Goal: Task Accomplishment & Management: Use online tool/utility

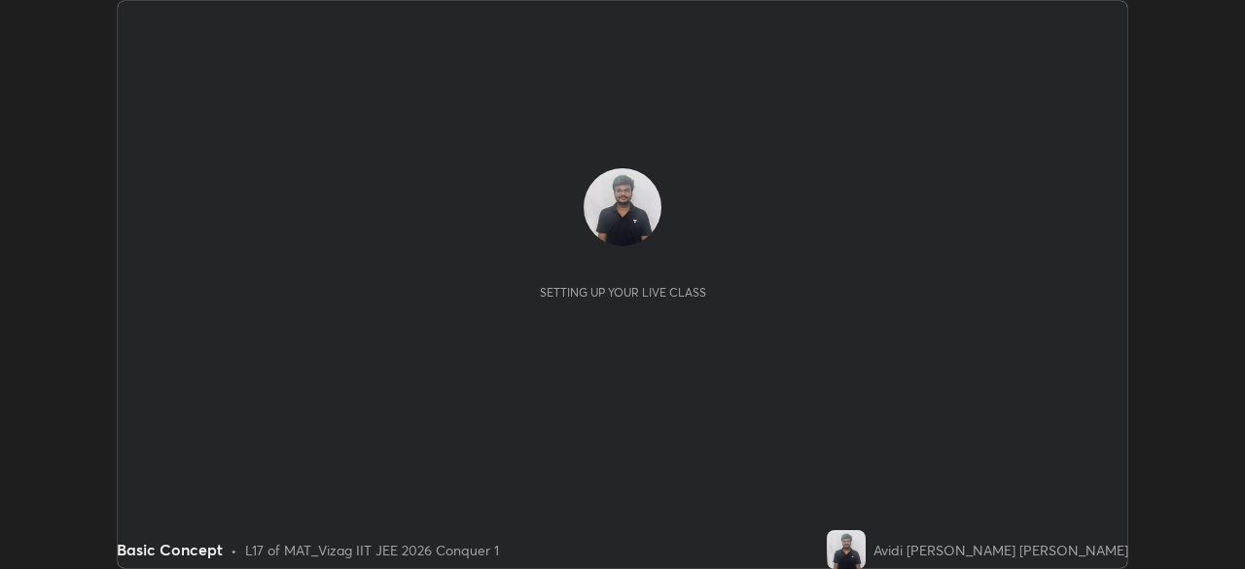
scroll to position [569, 1245]
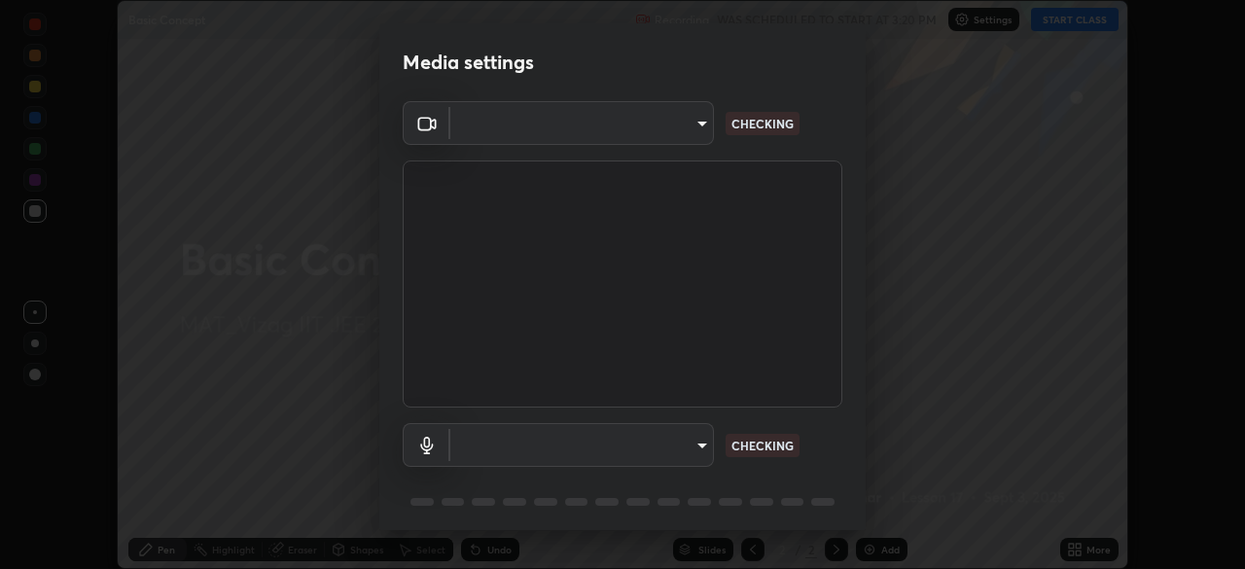
click at [873, 546] on div "Media settings ​ CHECKING ​ CHECKING 1 / 5 Next" at bounding box center [622, 284] width 1245 height 569
type input "e22b31622504561304a1b81eff57d23c6261876020de6d080eb4e3537e1d0af1"
type input "default"
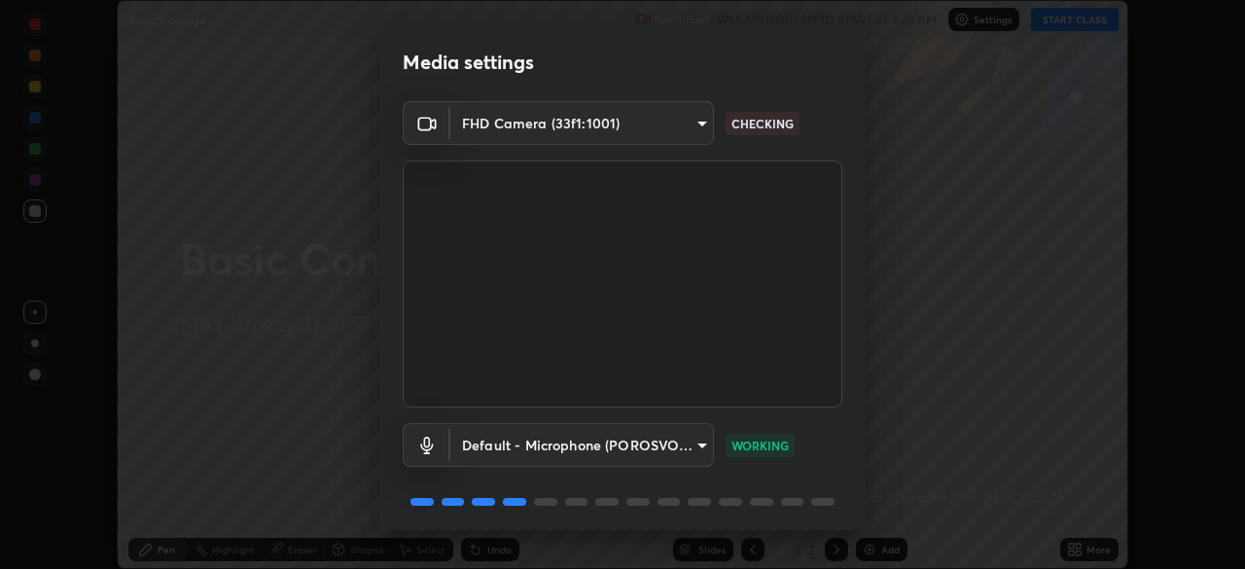
scroll to position [69, 0]
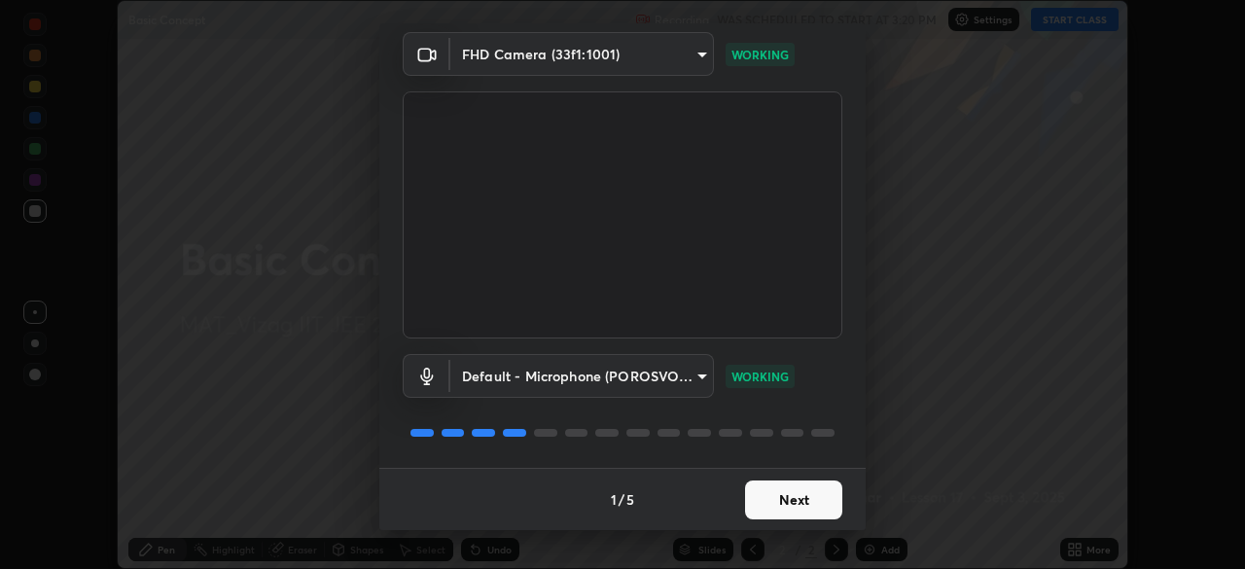
click at [767, 507] on button "Next" at bounding box center [793, 500] width 97 height 39
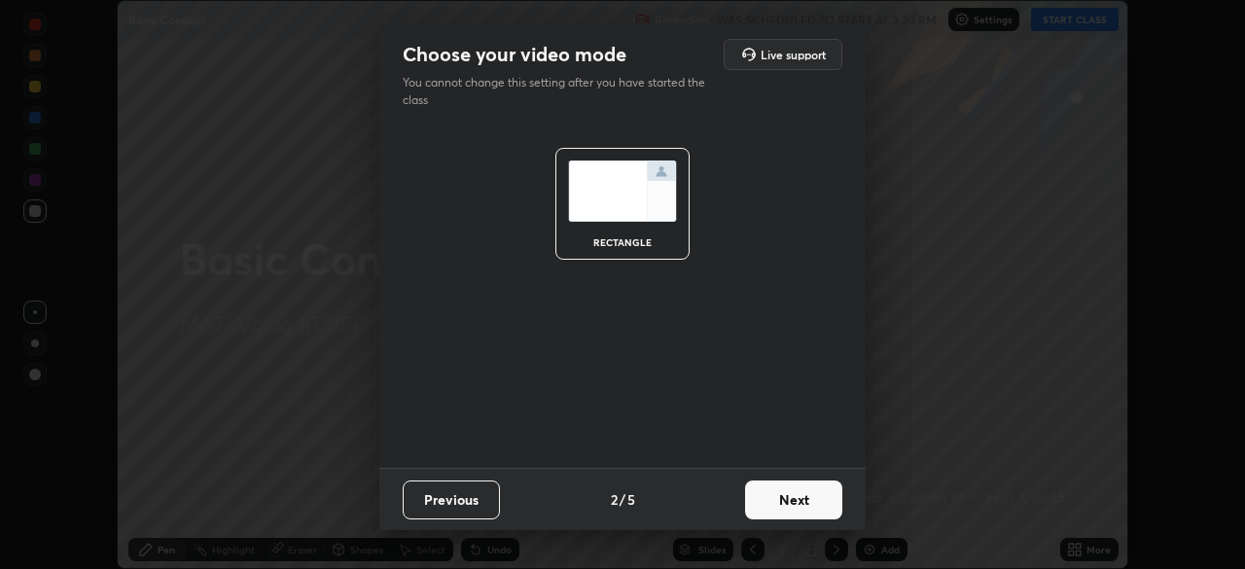
scroll to position [0, 0]
click at [792, 502] on button "Next" at bounding box center [793, 500] width 97 height 39
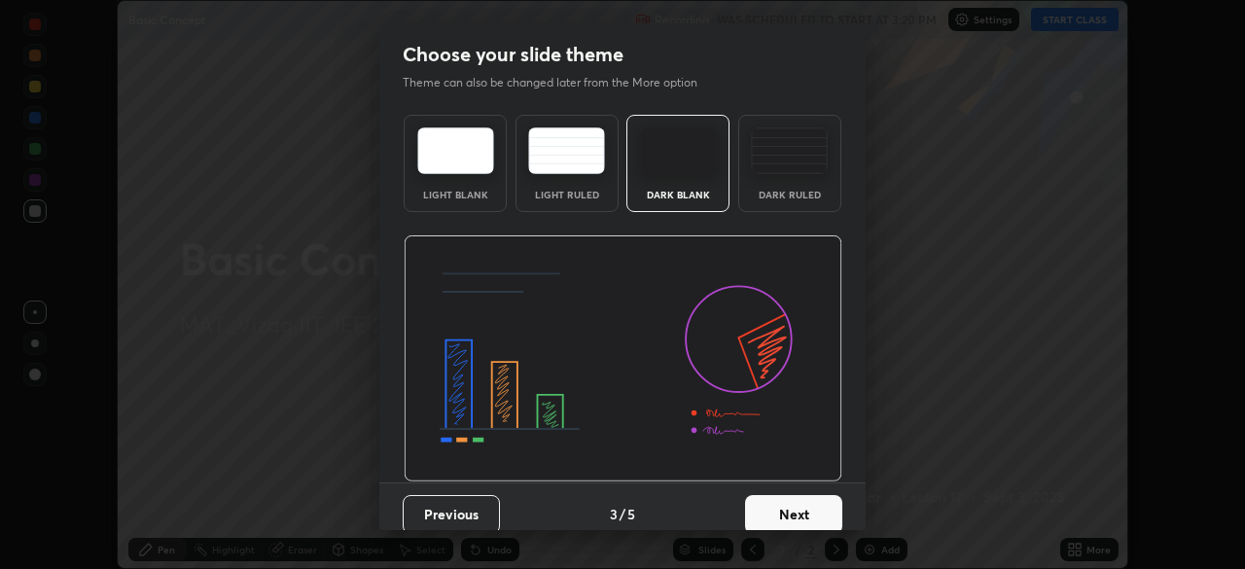
click at [782, 502] on button "Next" at bounding box center [793, 514] width 97 height 39
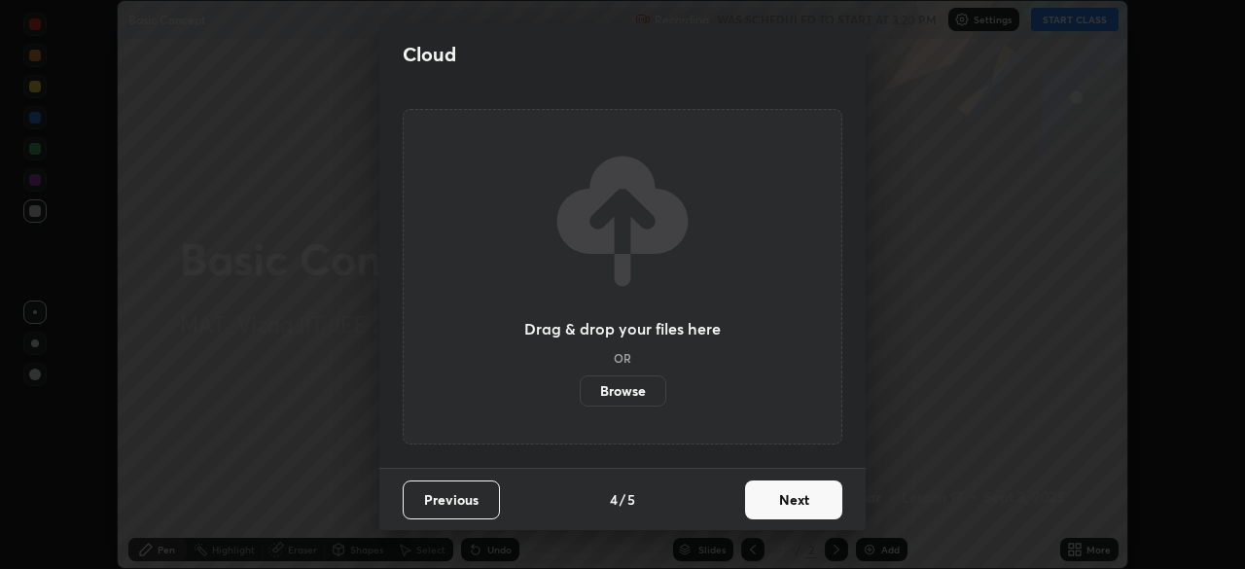
click at [779, 502] on button "Next" at bounding box center [793, 500] width 97 height 39
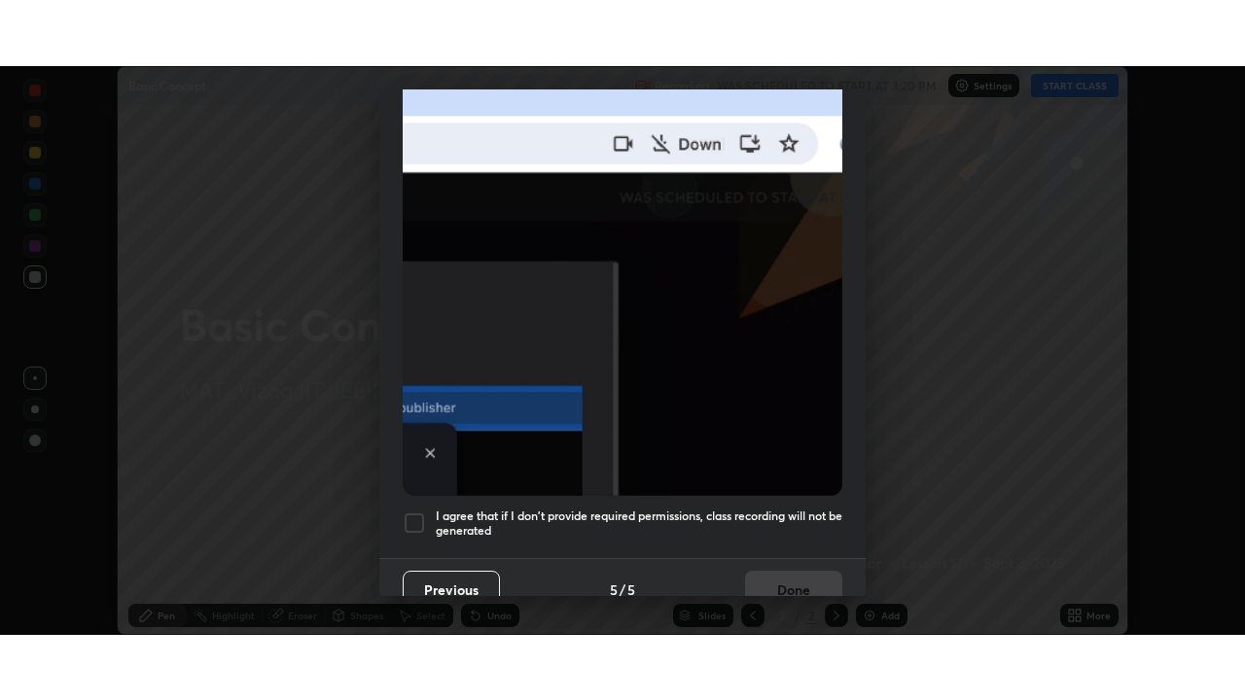
scroll to position [466, 0]
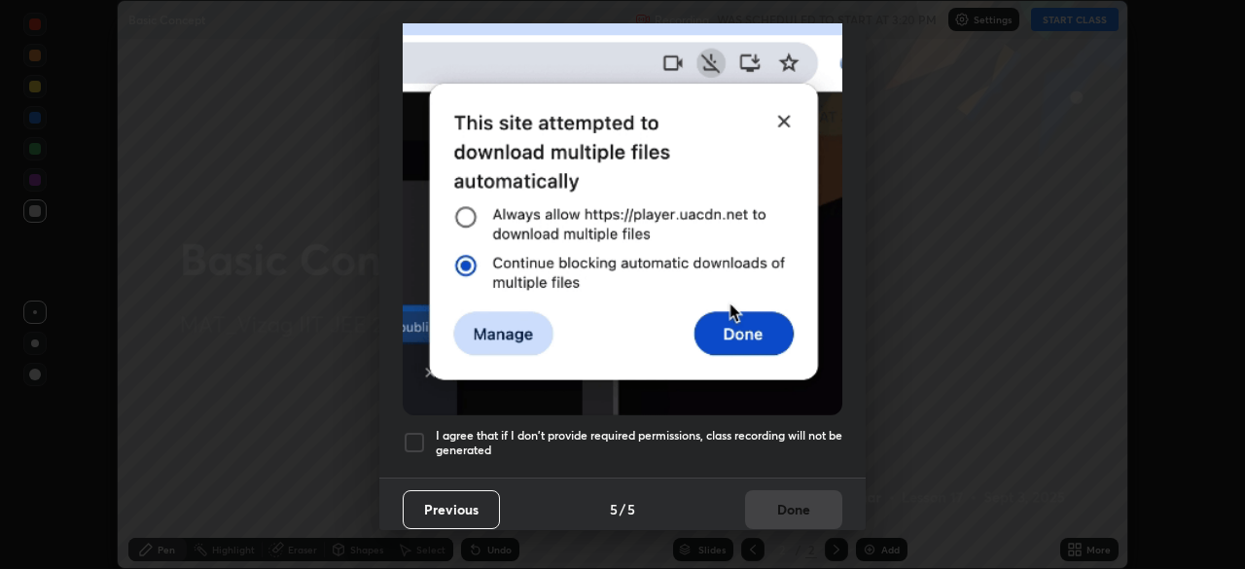
click at [416, 431] on div at bounding box center [414, 442] width 23 height 23
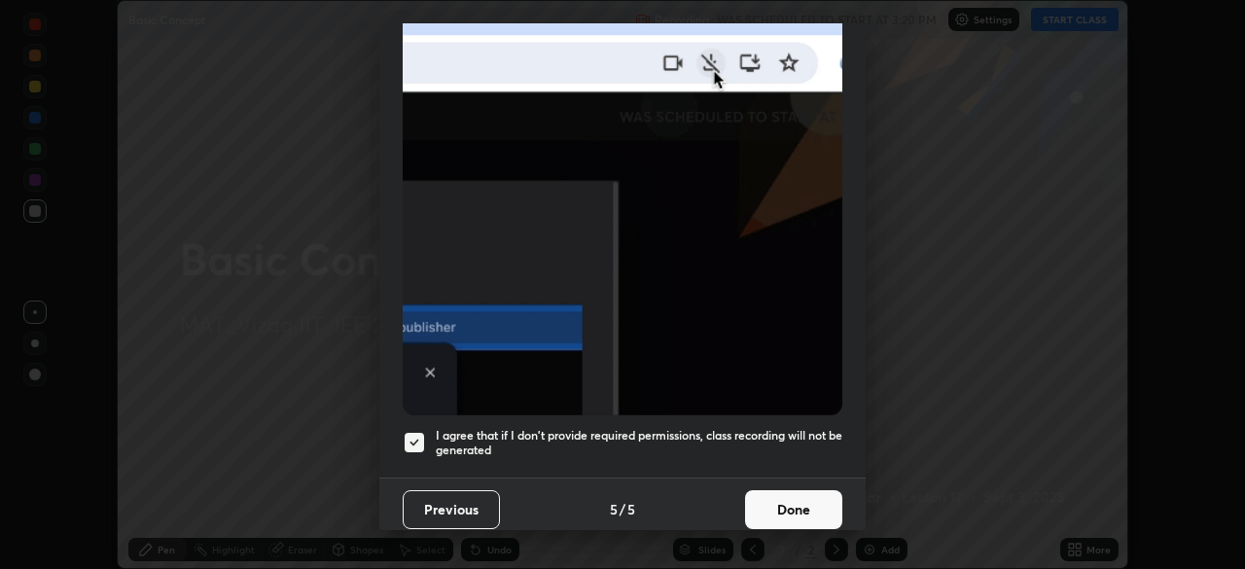
click at [768, 497] on button "Done" at bounding box center [793, 509] width 97 height 39
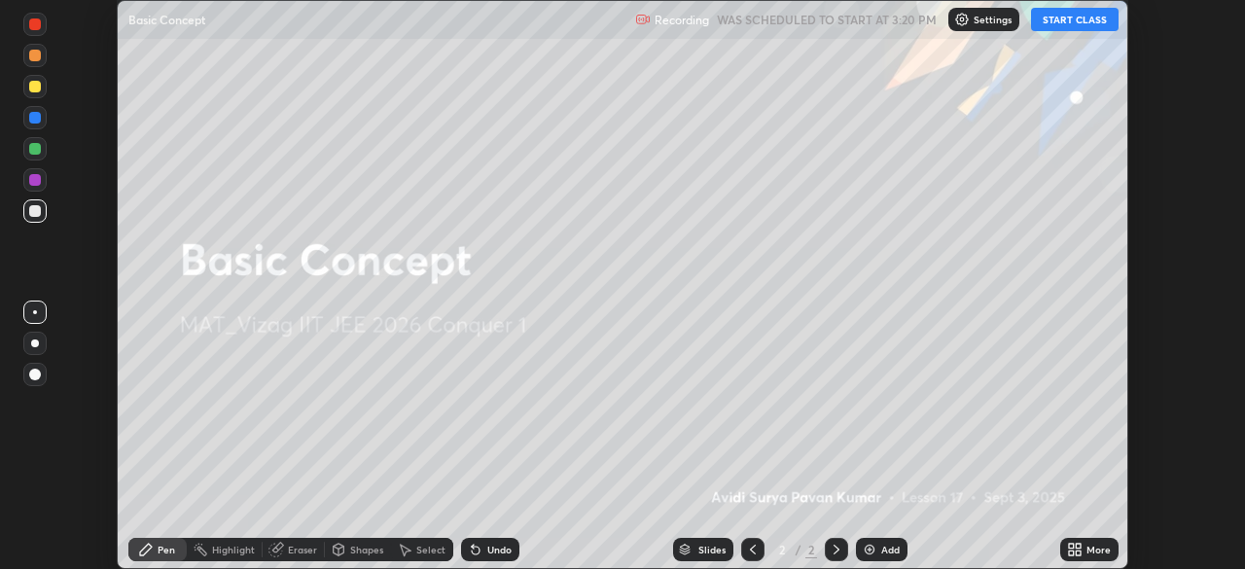
click at [886, 545] on div "Add" at bounding box center [890, 550] width 18 height 10
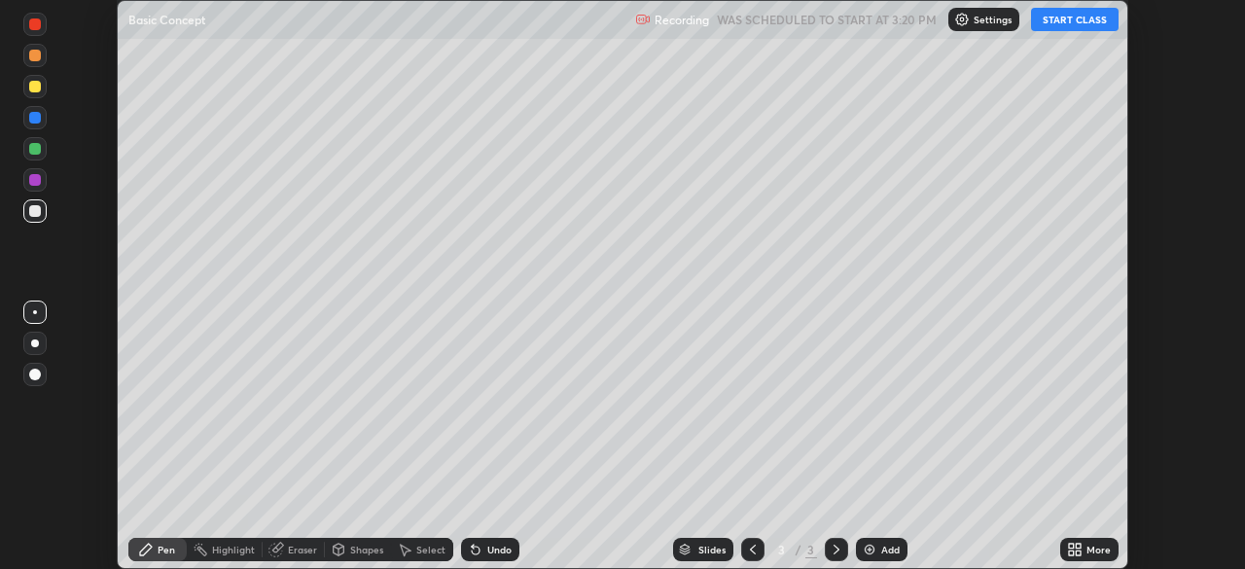
click at [1080, 17] on button "START CLASS" at bounding box center [1075, 19] width 88 height 23
click at [1095, 547] on div "More" at bounding box center [1099, 550] width 24 height 10
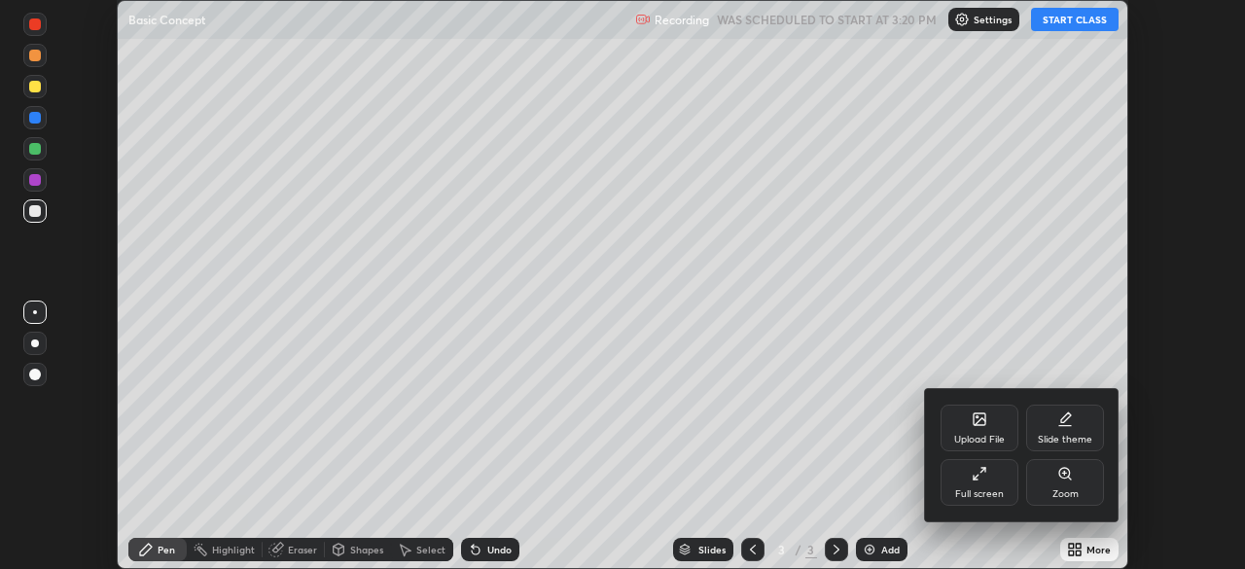
click at [992, 481] on div "Full screen" at bounding box center [980, 482] width 78 height 47
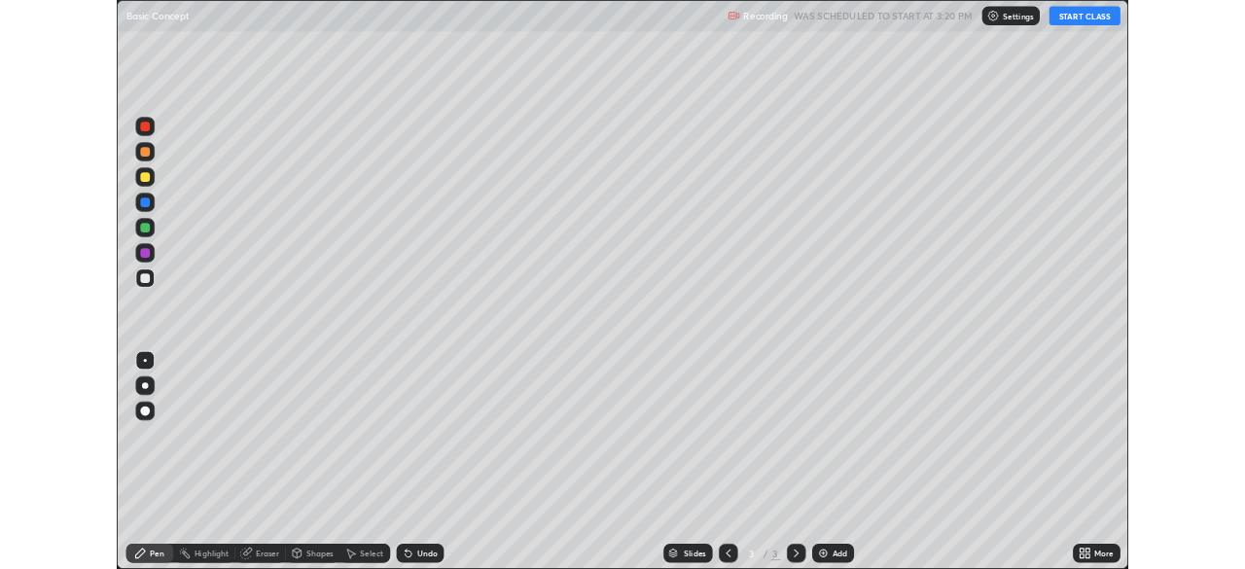
scroll to position [700, 1245]
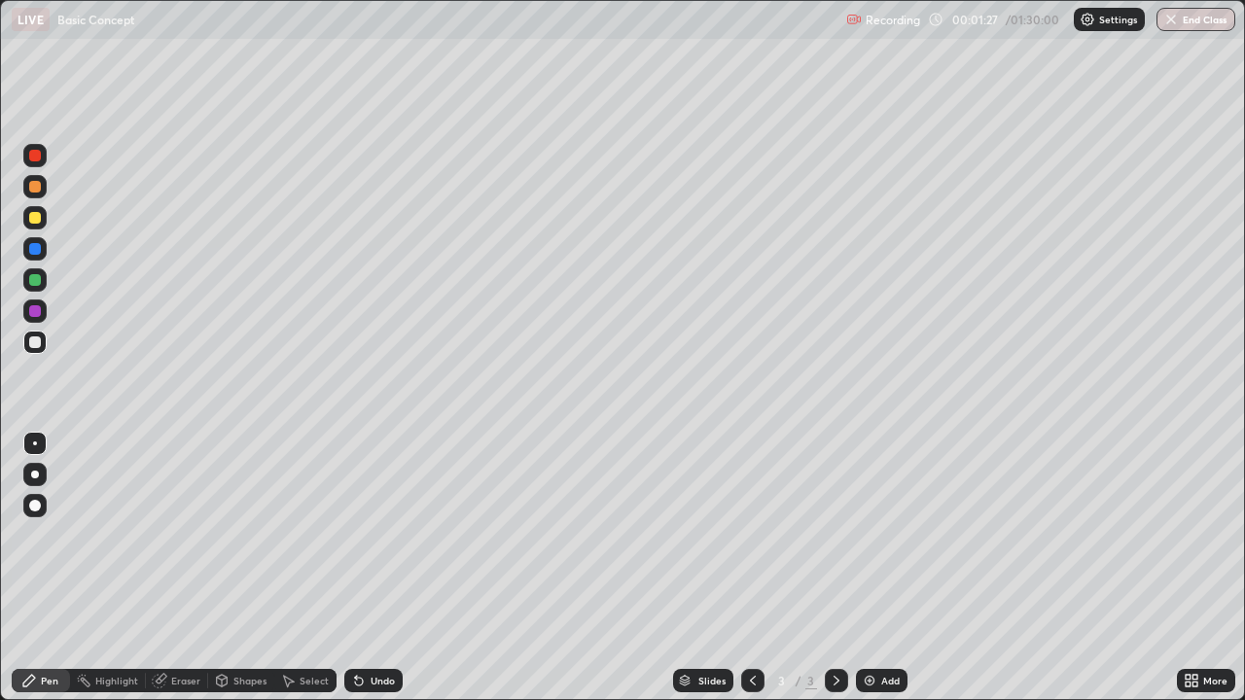
click at [35, 504] on div at bounding box center [35, 506] width 12 height 12
click at [35, 475] on div at bounding box center [35, 475] width 8 height 8
click at [177, 568] on div "Eraser" at bounding box center [185, 681] width 29 height 10
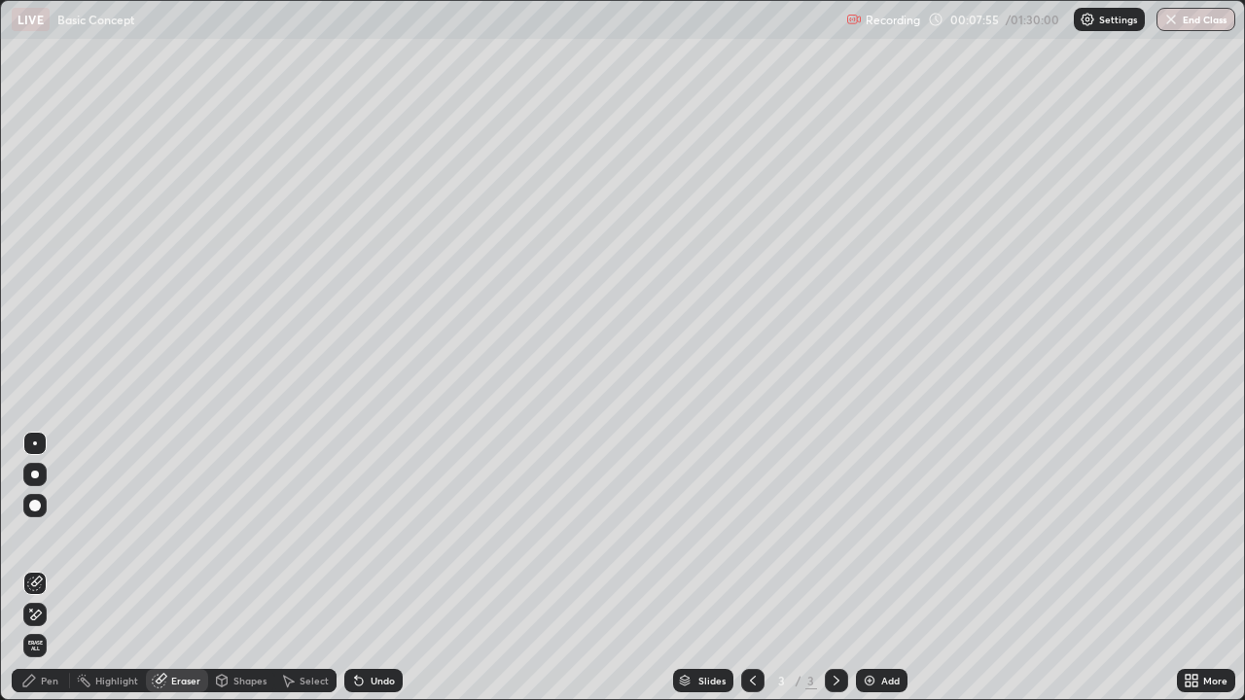
click at [48, 568] on div "Pen" at bounding box center [50, 681] width 18 height 10
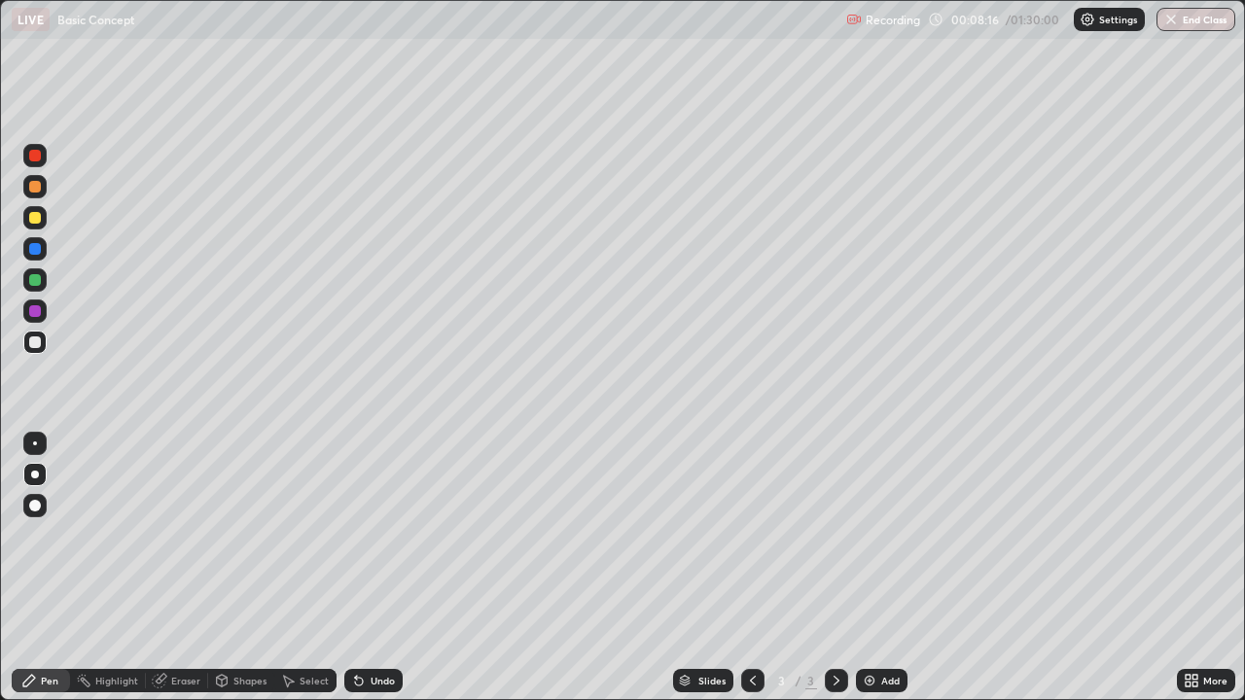
click at [173, 568] on div "Eraser" at bounding box center [185, 681] width 29 height 10
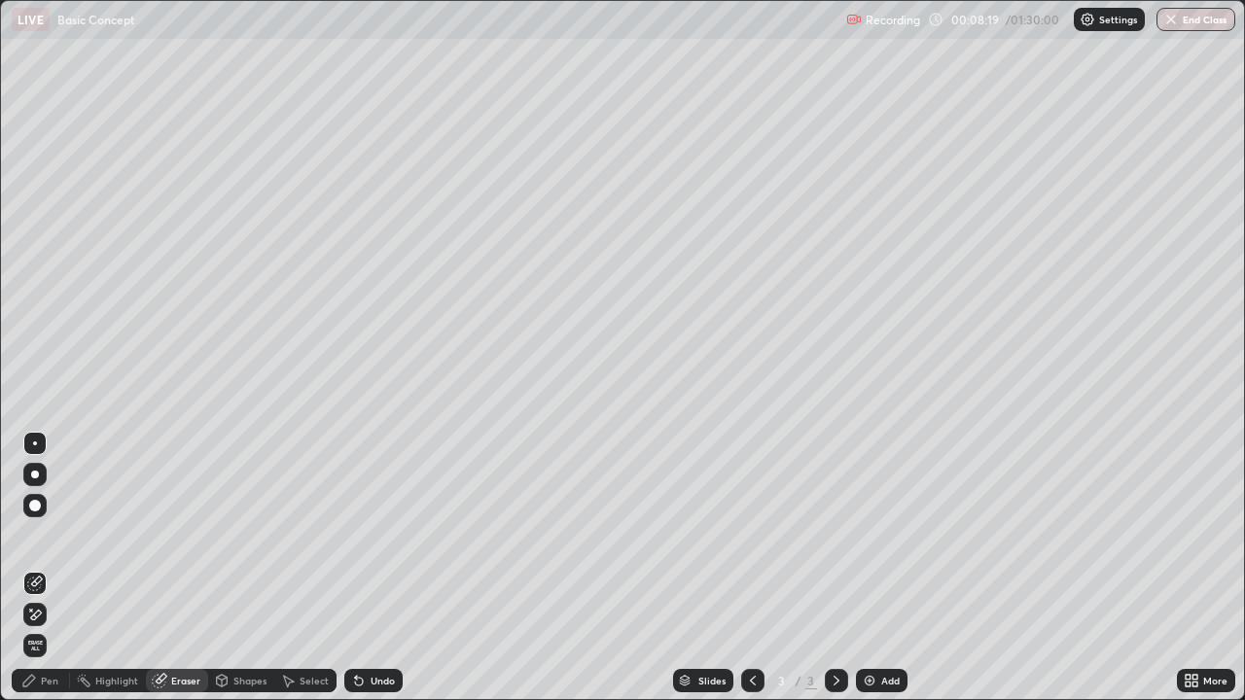
click at [53, 568] on div "Pen" at bounding box center [50, 681] width 18 height 10
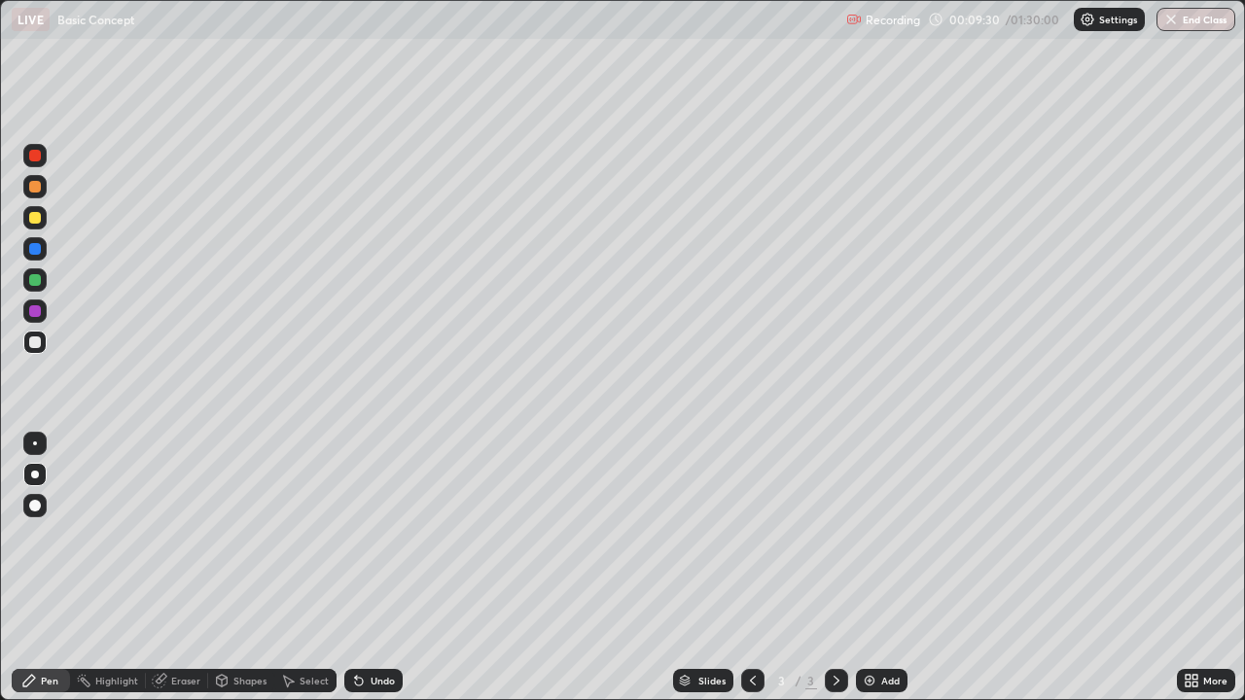
click at [878, 568] on div "Add" at bounding box center [882, 680] width 52 height 23
click at [751, 568] on icon at bounding box center [753, 681] width 16 height 16
click at [834, 568] on icon at bounding box center [837, 681] width 16 height 16
click at [751, 568] on icon at bounding box center [753, 681] width 16 height 16
click at [835, 568] on icon at bounding box center [837, 681] width 16 height 16
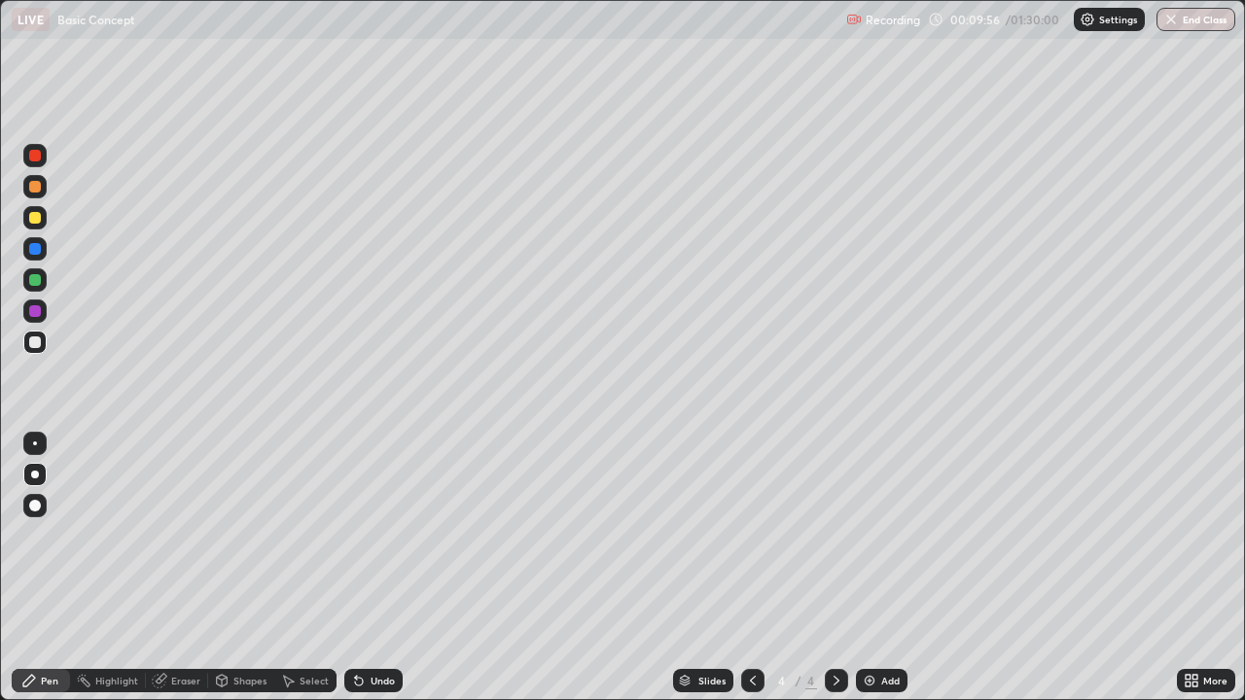
click at [838, 568] on icon at bounding box center [837, 681] width 16 height 16
click at [834, 568] on icon at bounding box center [837, 681] width 6 height 10
click at [751, 568] on icon at bounding box center [753, 681] width 16 height 16
click at [835, 568] on icon at bounding box center [837, 681] width 16 height 16
click at [745, 568] on icon at bounding box center [753, 681] width 16 height 16
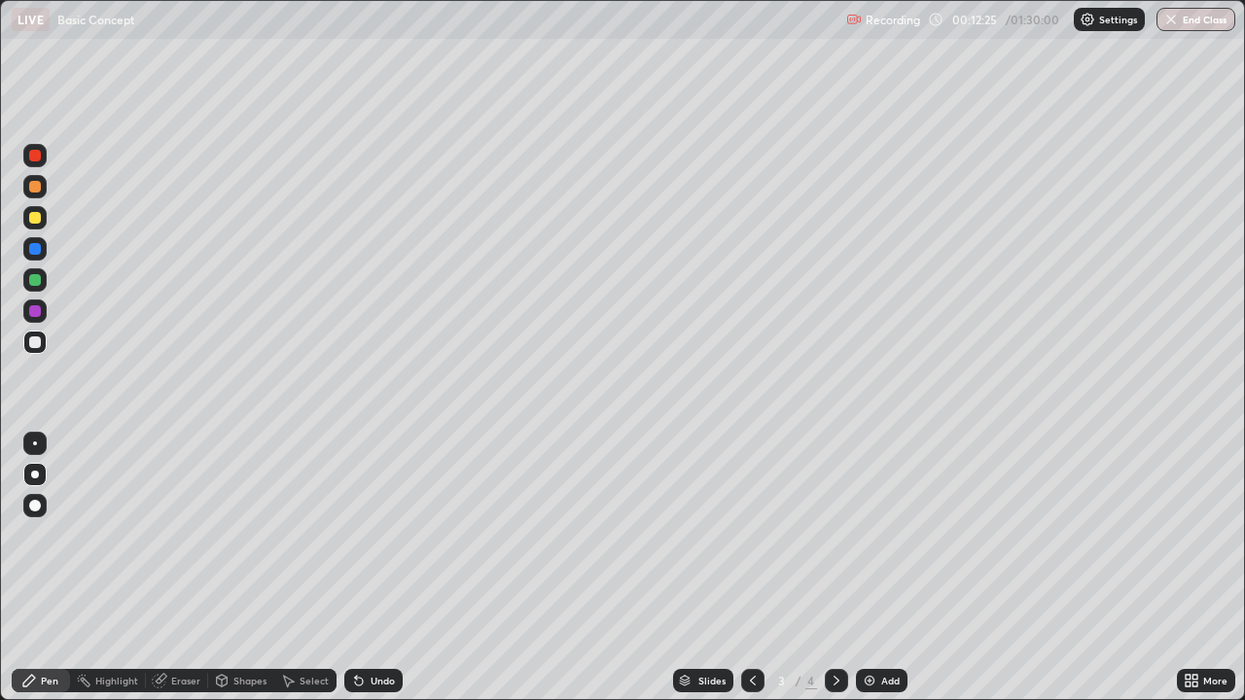
click at [835, 568] on icon at bounding box center [837, 681] width 16 height 16
click at [750, 568] on icon at bounding box center [753, 681] width 16 height 16
click at [843, 568] on div at bounding box center [836, 680] width 23 height 23
click at [754, 568] on icon at bounding box center [753, 681] width 16 height 16
click at [839, 568] on icon at bounding box center [837, 681] width 16 height 16
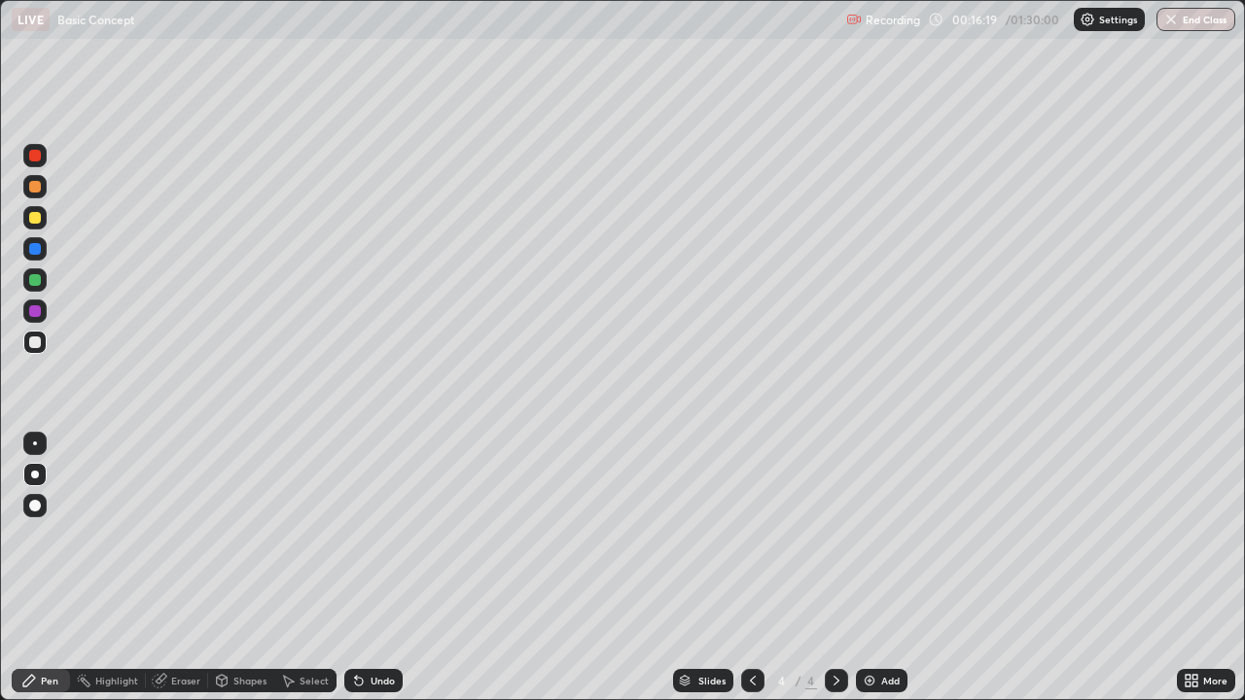
click at [872, 568] on img at bounding box center [870, 681] width 16 height 16
click at [181, 568] on div "Eraser" at bounding box center [185, 681] width 29 height 10
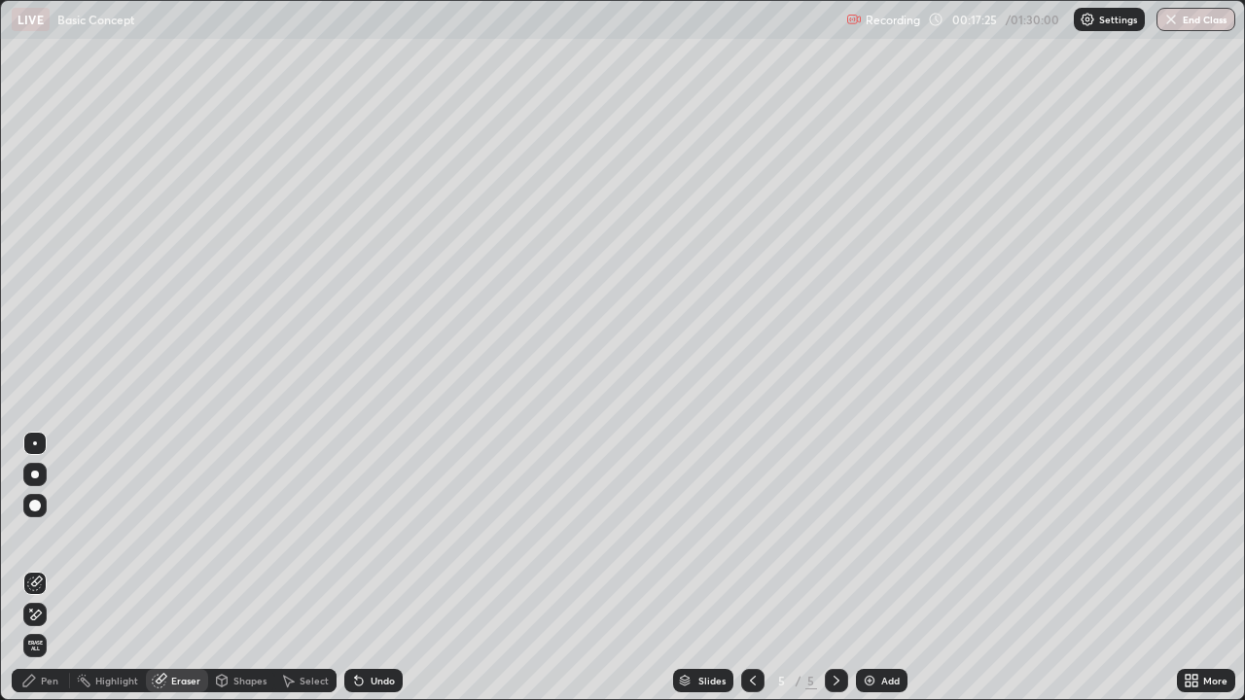
click at [41, 568] on div "Pen" at bounding box center [50, 681] width 18 height 10
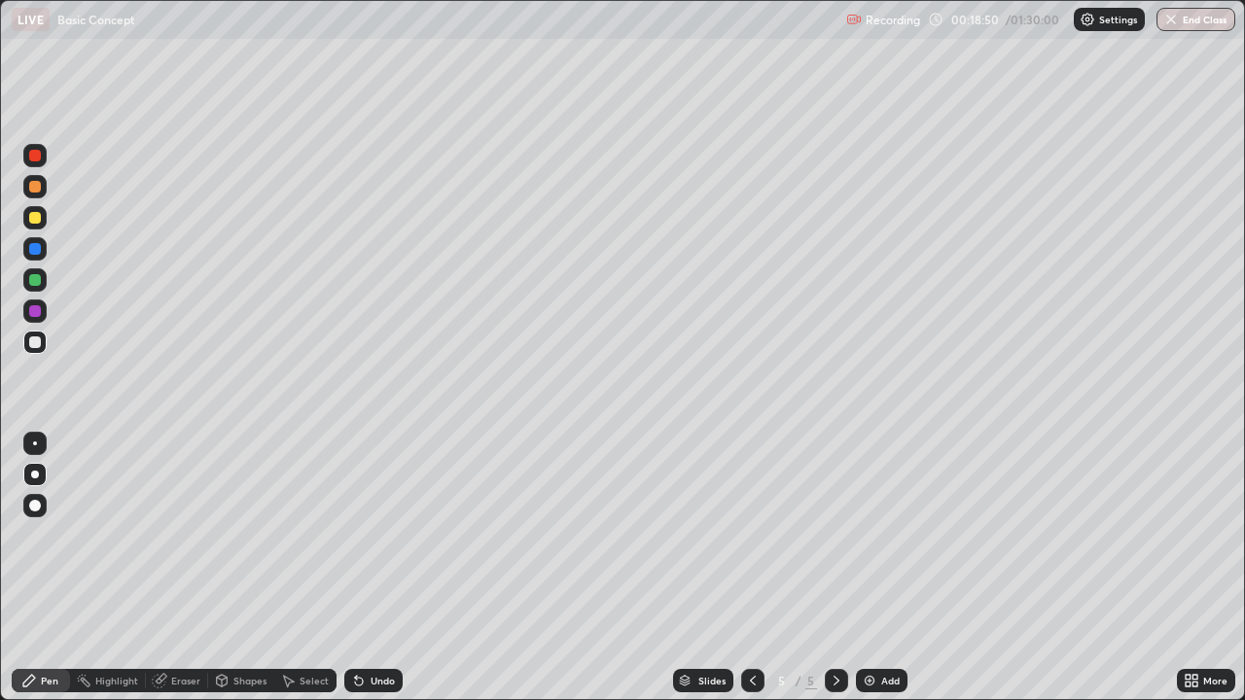
click at [885, 568] on div "Add" at bounding box center [890, 681] width 18 height 10
click at [750, 568] on icon at bounding box center [753, 681] width 16 height 16
click at [173, 568] on div "Eraser" at bounding box center [177, 680] width 62 height 23
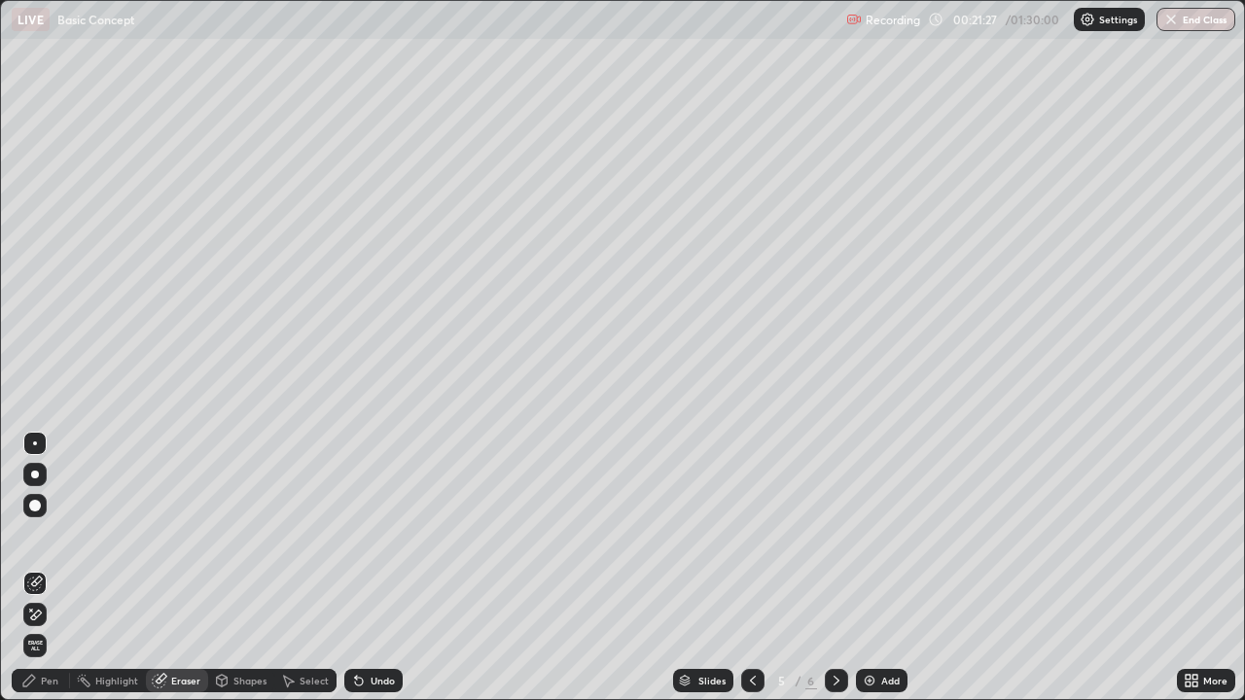
click at [53, 568] on div "Pen" at bounding box center [50, 681] width 18 height 10
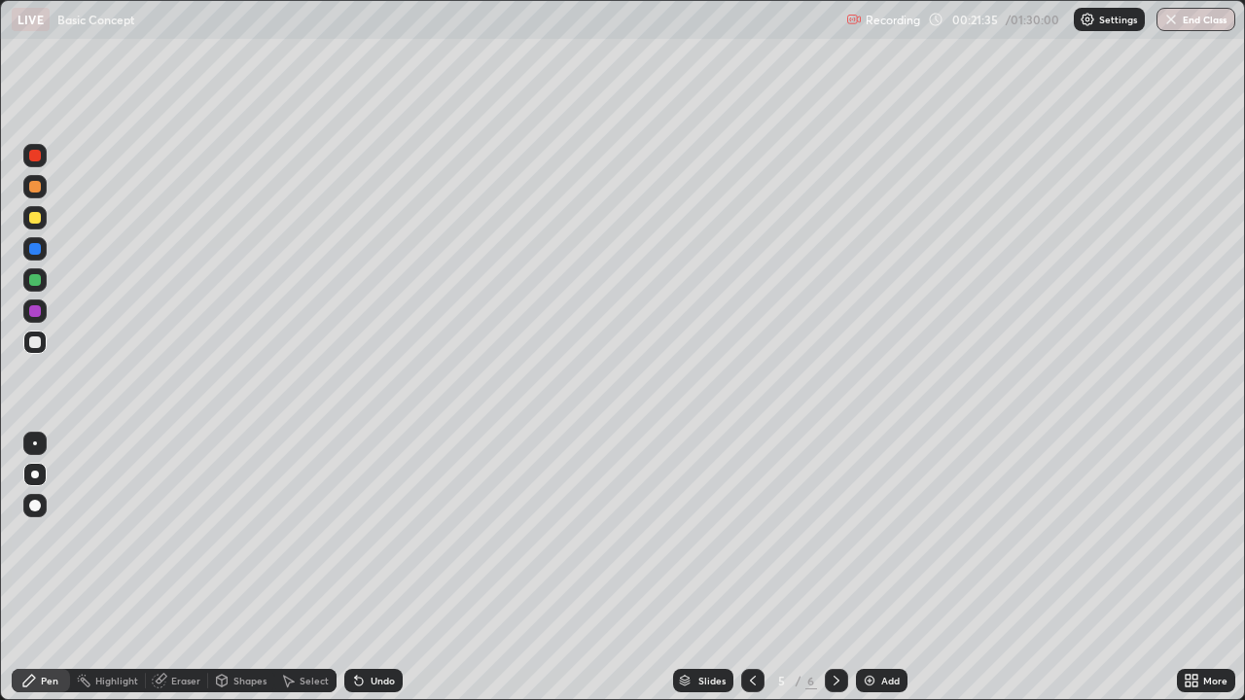
click at [825, 568] on div at bounding box center [836, 680] width 23 height 23
click at [753, 568] on icon at bounding box center [753, 681] width 16 height 16
click at [885, 568] on div "Add" at bounding box center [890, 681] width 18 height 10
click at [753, 568] on icon at bounding box center [753, 681] width 16 height 16
click at [837, 568] on div at bounding box center [836, 680] width 23 height 39
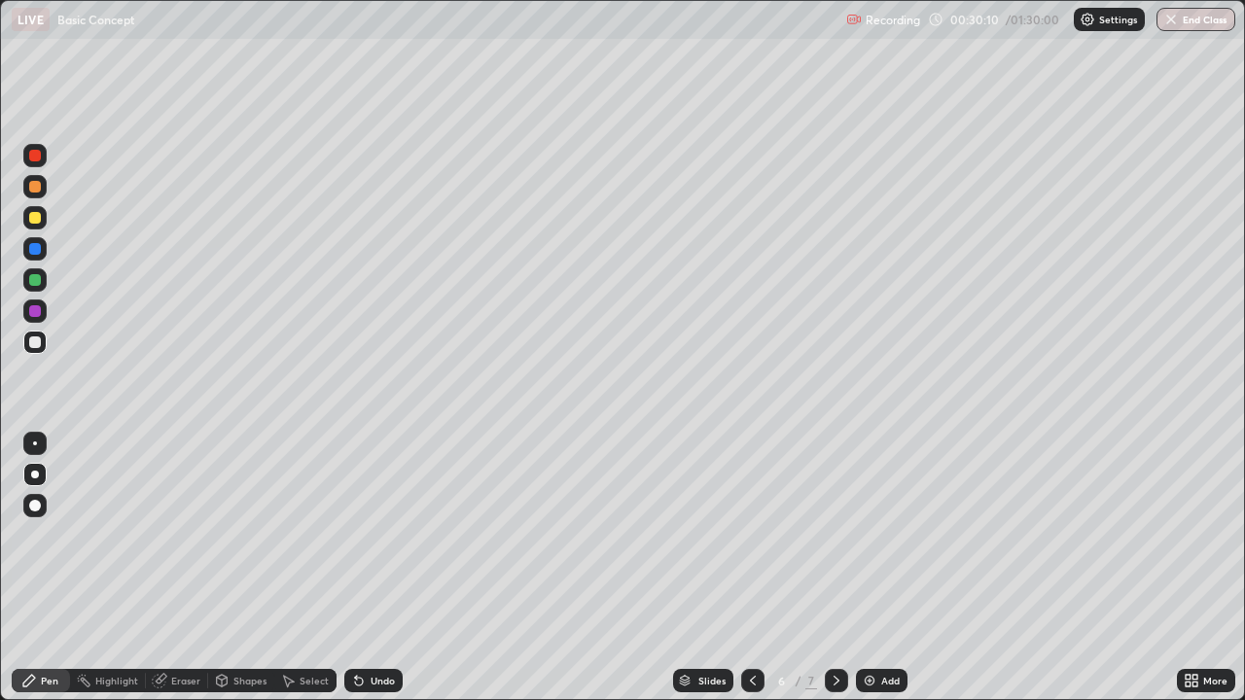
click at [750, 568] on icon at bounding box center [753, 681] width 6 height 10
click at [835, 568] on icon at bounding box center [837, 681] width 16 height 16
click at [751, 568] on icon at bounding box center [753, 681] width 16 height 16
click at [833, 568] on icon at bounding box center [837, 681] width 16 height 16
click at [883, 568] on div "Add" at bounding box center [890, 681] width 18 height 10
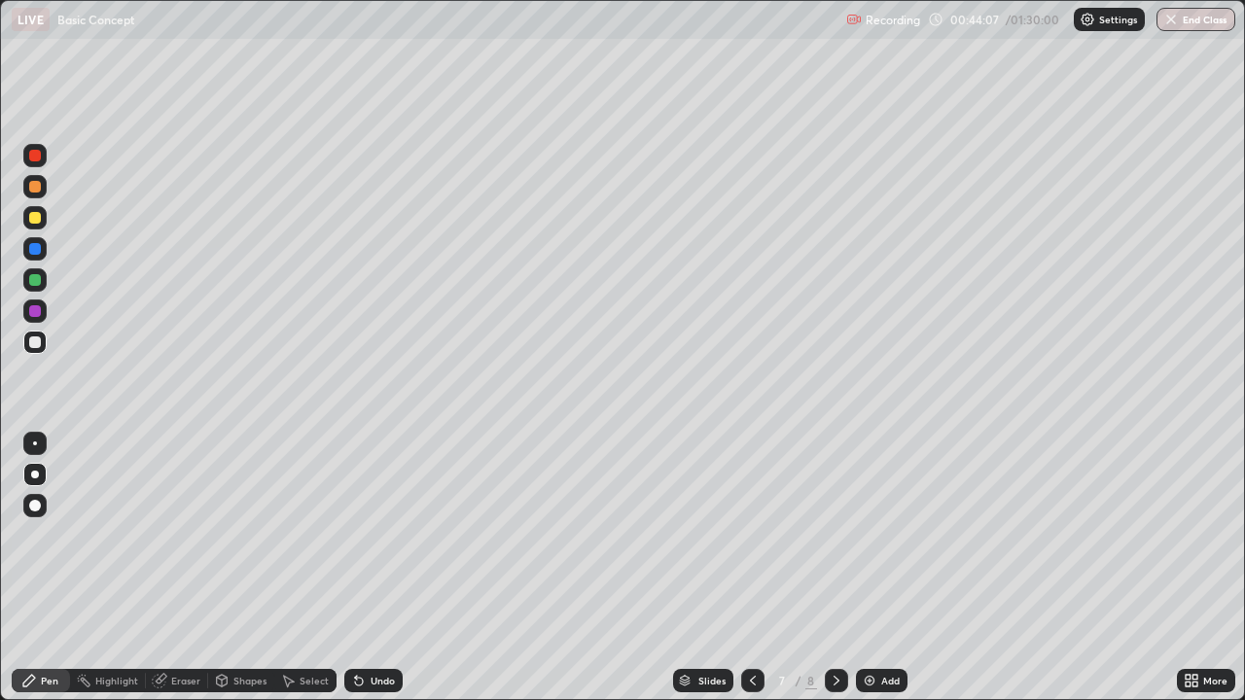
click at [871, 568] on img at bounding box center [870, 681] width 16 height 16
click at [880, 568] on div "Add" at bounding box center [882, 680] width 52 height 23
click at [750, 568] on icon at bounding box center [752, 681] width 16 height 16
click at [740, 568] on div at bounding box center [751, 680] width 23 height 23
click at [835, 568] on icon at bounding box center [837, 681] width 16 height 16
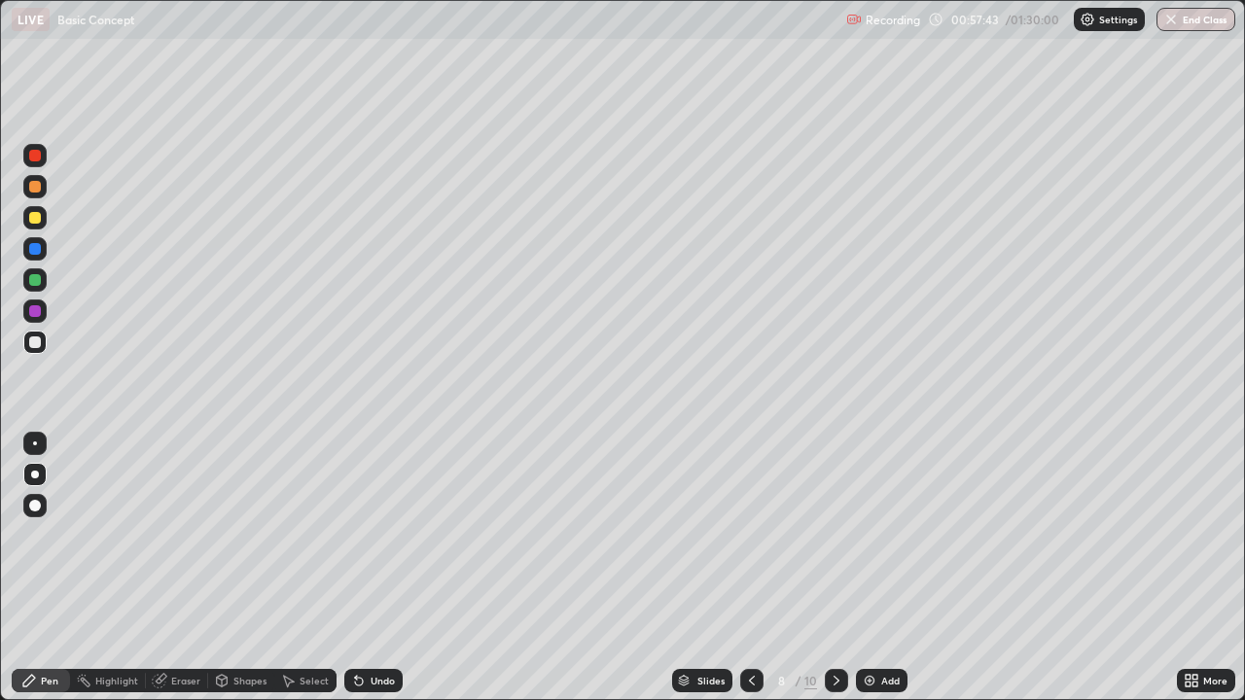
click at [882, 568] on div "Add" at bounding box center [882, 680] width 52 height 23
click at [166, 568] on div "Eraser" at bounding box center [177, 680] width 62 height 23
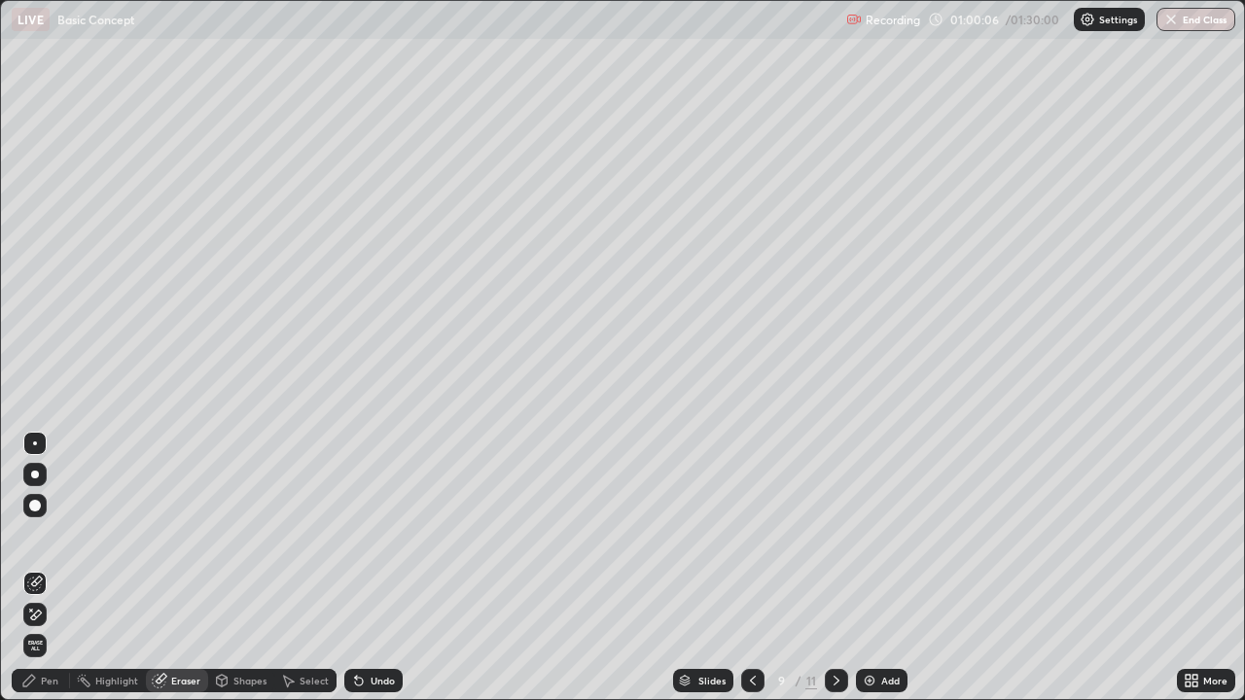
click at [39, 568] on div "Pen" at bounding box center [41, 680] width 58 height 23
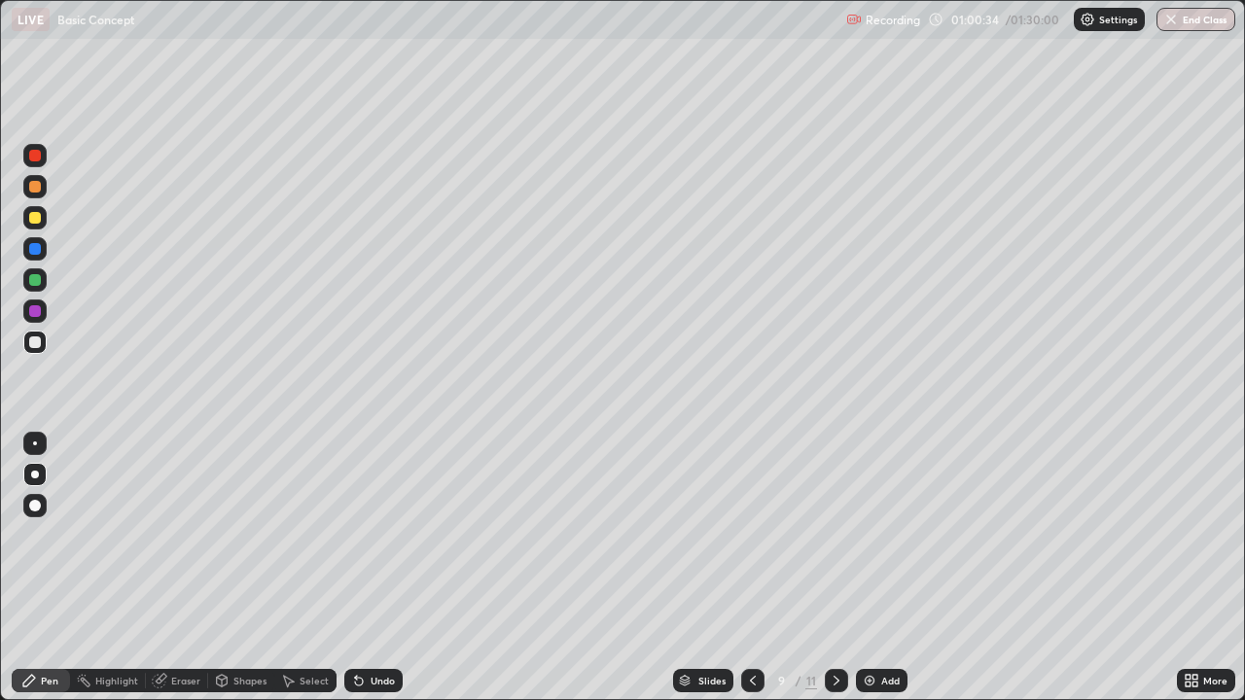
click at [881, 568] on div "Add" at bounding box center [890, 681] width 18 height 10
click at [751, 568] on icon at bounding box center [753, 681] width 16 height 16
click at [838, 568] on icon at bounding box center [837, 681] width 16 height 16
click at [753, 568] on icon at bounding box center [753, 681] width 16 height 16
click at [835, 568] on icon at bounding box center [837, 681] width 16 height 16
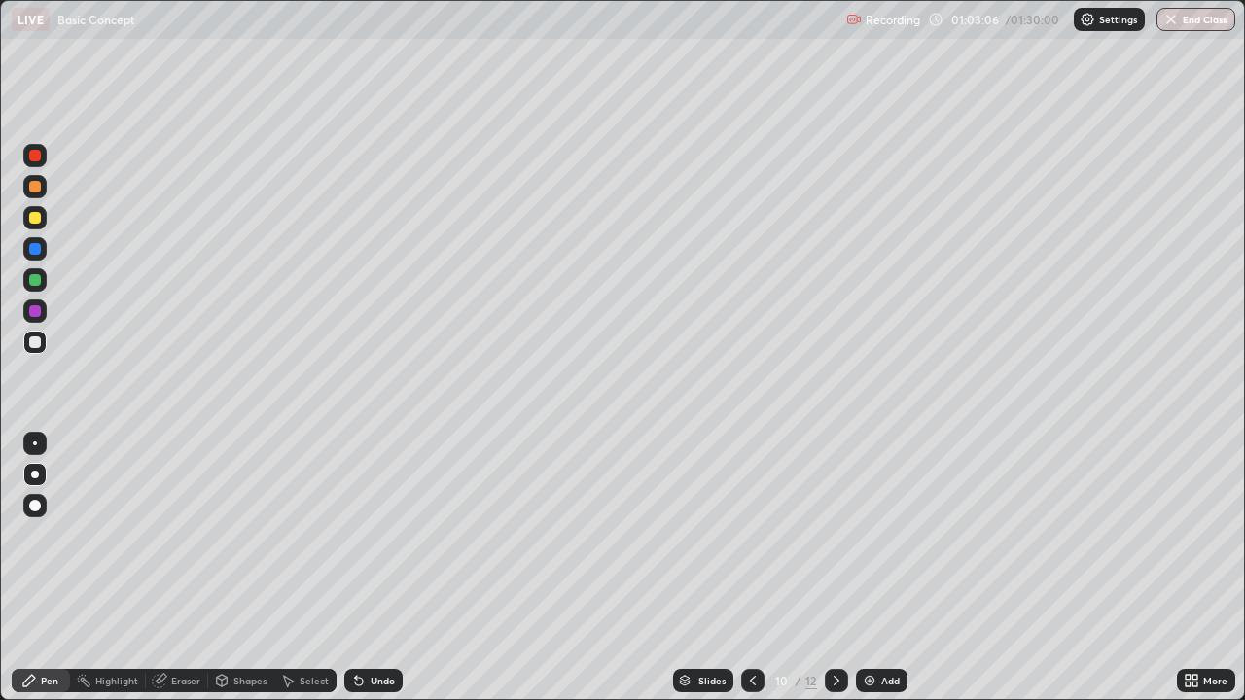
click at [751, 568] on icon at bounding box center [753, 681] width 16 height 16
click at [833, 568] on icon at bounding box center [837, 681] width 16 height 16
click at [881, 568] on div "Add" at bounding box center [890, 681] width 18 height 10
click at [751, 568] on icon at bounding box center [753, 681] width 16 height 16
click at [757, 568] on div at bounding box center [752, 680] width 23 height 23
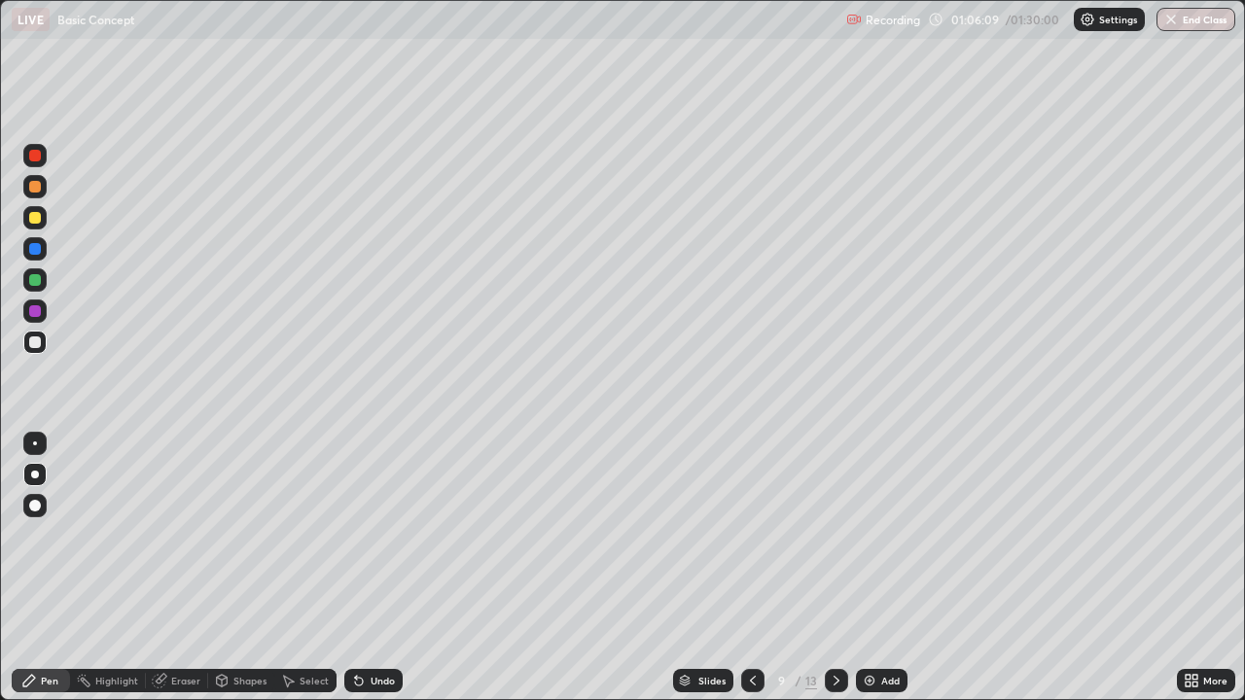
click at [835, 568] on icon at bounding box center [837, 681] width 16 height 16
click at [872, 568] on img at bounding box center [870, 681] width 16 height 16
click at [303, 568] on div "Select" at bounding box center [314, 681] width 29 height 10
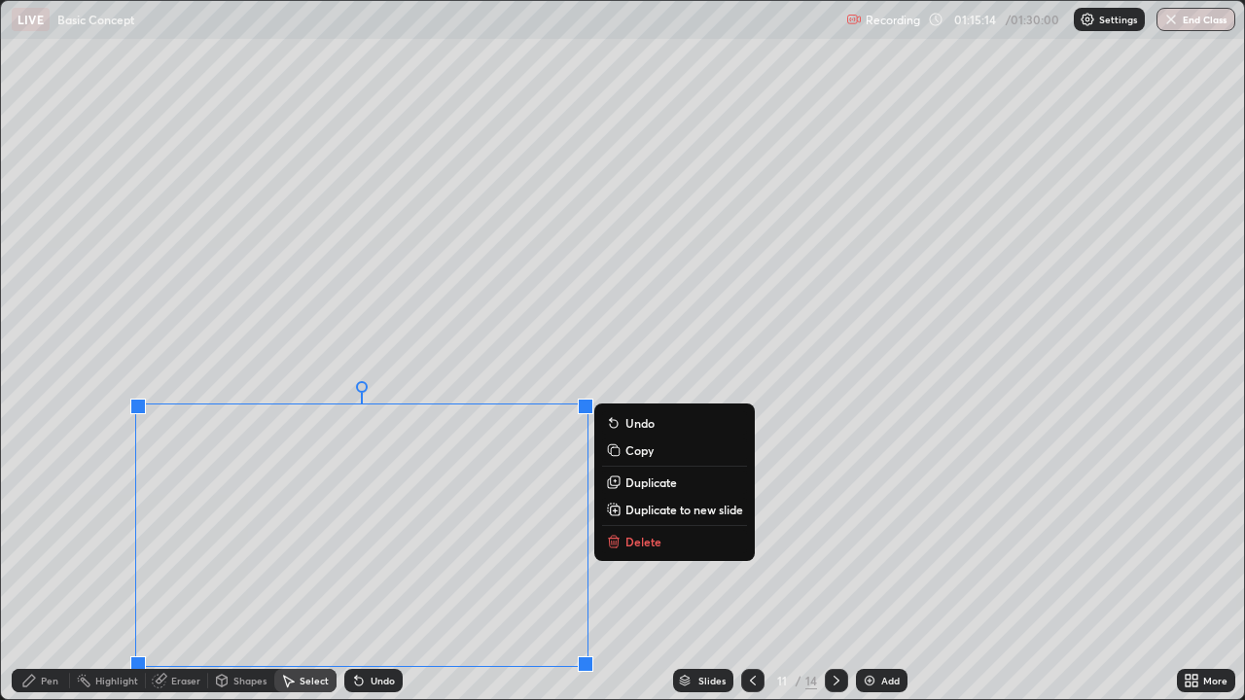
click at [661, 552] on button "Delete" at bounding box center [674, 541] width 145 height 23
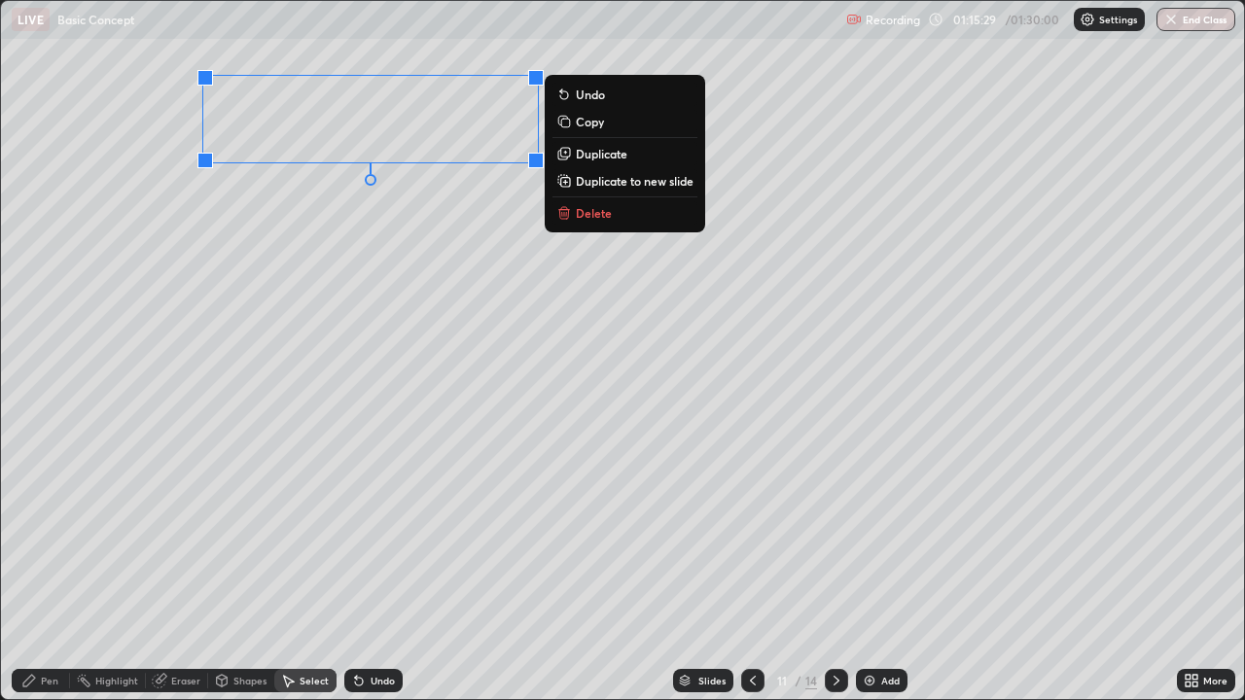
click at [41, 568] on div "Pen" at bounding box center [50, 681] width 18 height 10
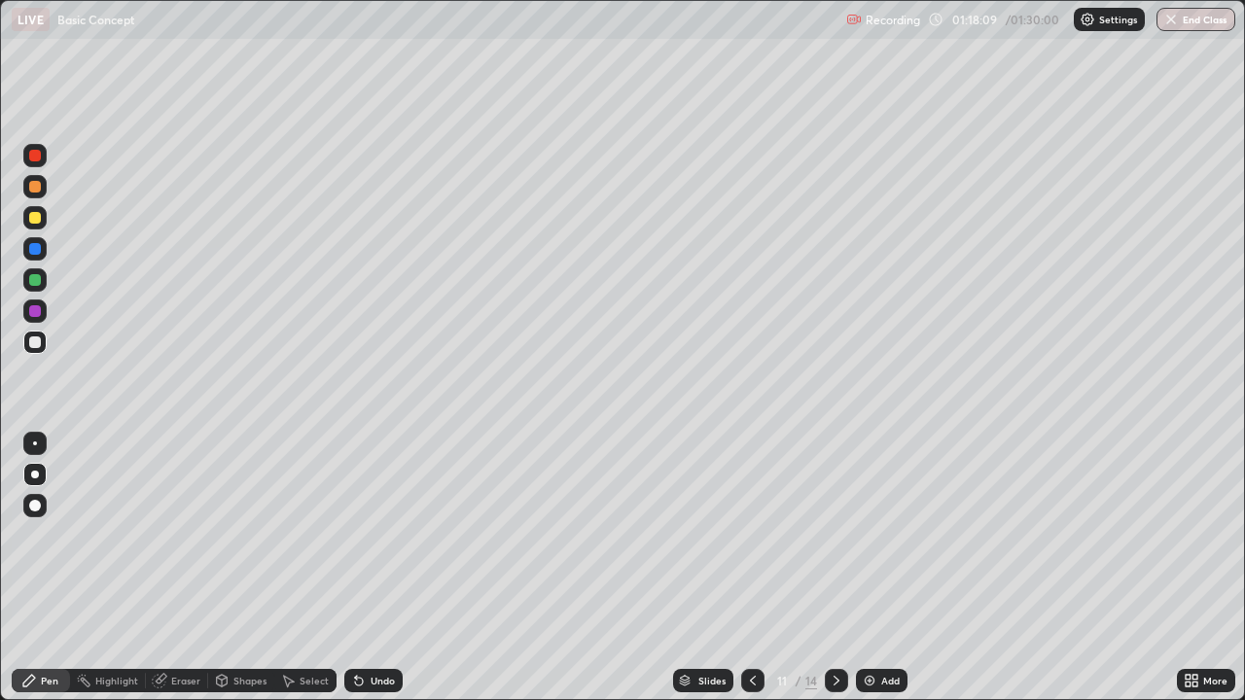
click at [179, 568] on div "Eraser" at bounding box center [185, 681] width 29 height 10
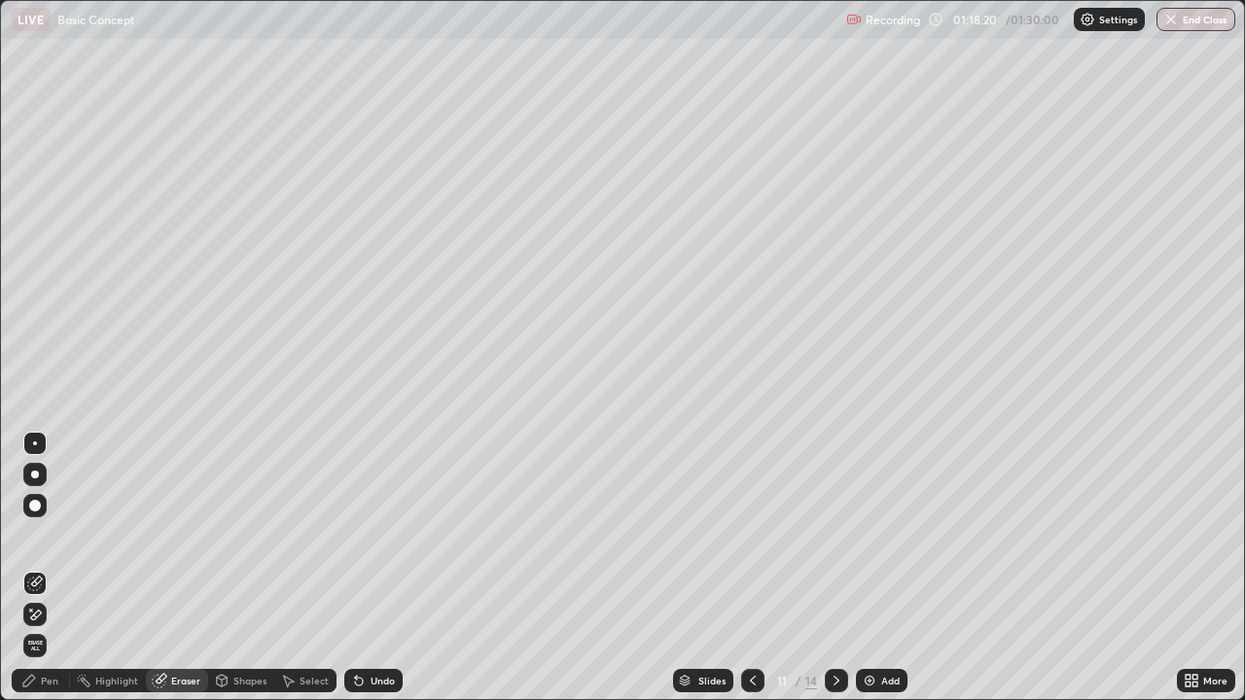
click at [42, 568] on div "Pen" at bounding box center [50, 681] width 18 height 10
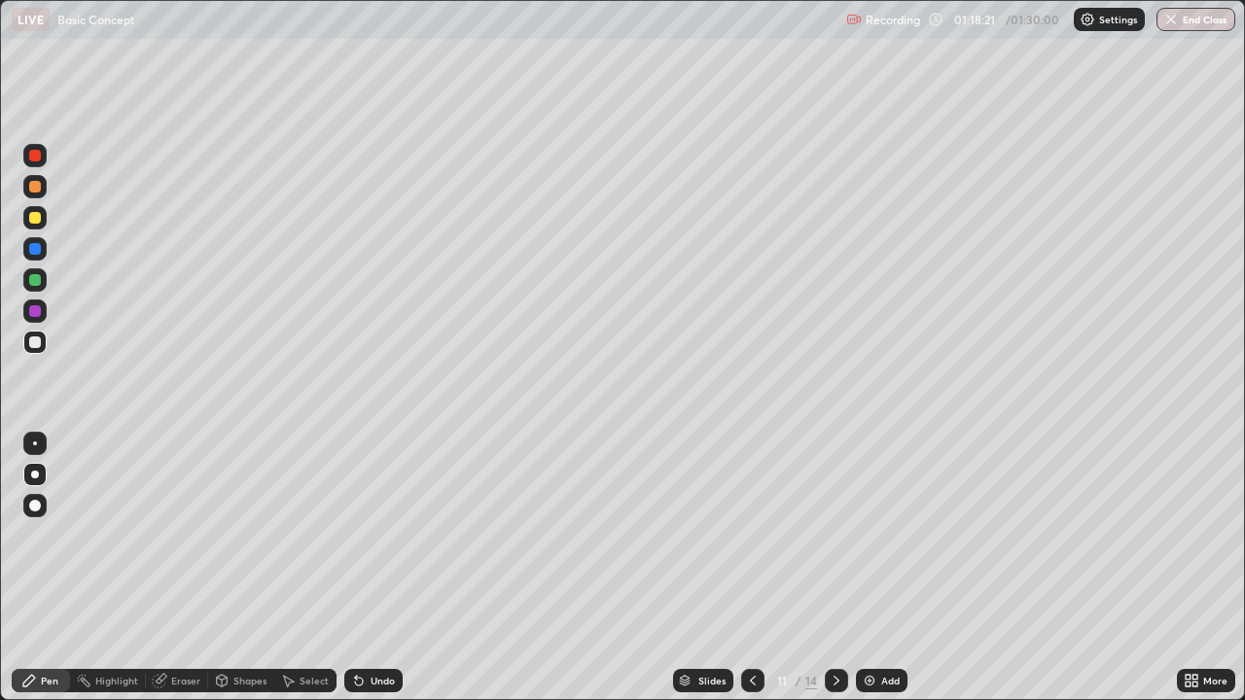
click at [51, 568] on div "Pen" at bounding box center [50, 681] width 18 height 10
click at [885, 568] on div "Add" at bounding box center [890, 681] width 18 height 10
click at [750, 568] on icon at bounding box center [753, 681] width 6 height 10
click at [282, 568] on div "Select" at bounding box center [305, 680] width 62 height 39
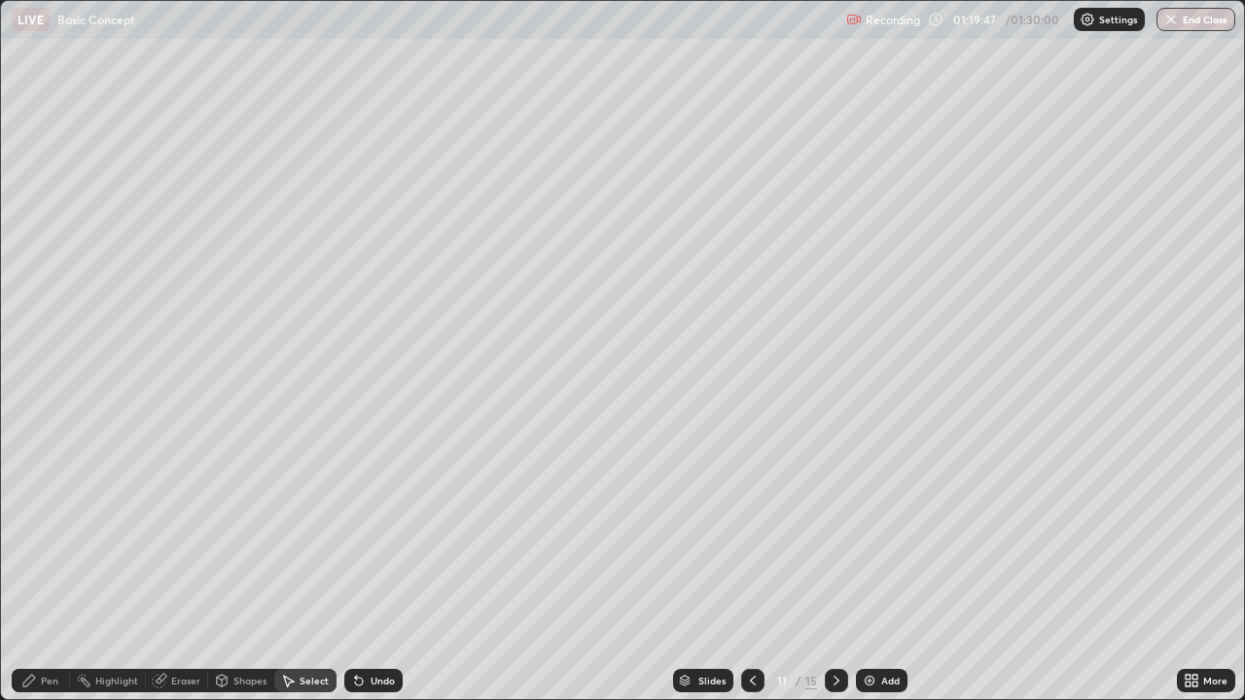
click at [280, 568] on div "Select" at bounding box center [305, 680] width 62 height 39
click at [279, 568] on div "Select" at bounding box center [305, 680] width 62 height 39
click at [46, 568] on div "Pen" at bounding box center [50, 681] width 18 height 10
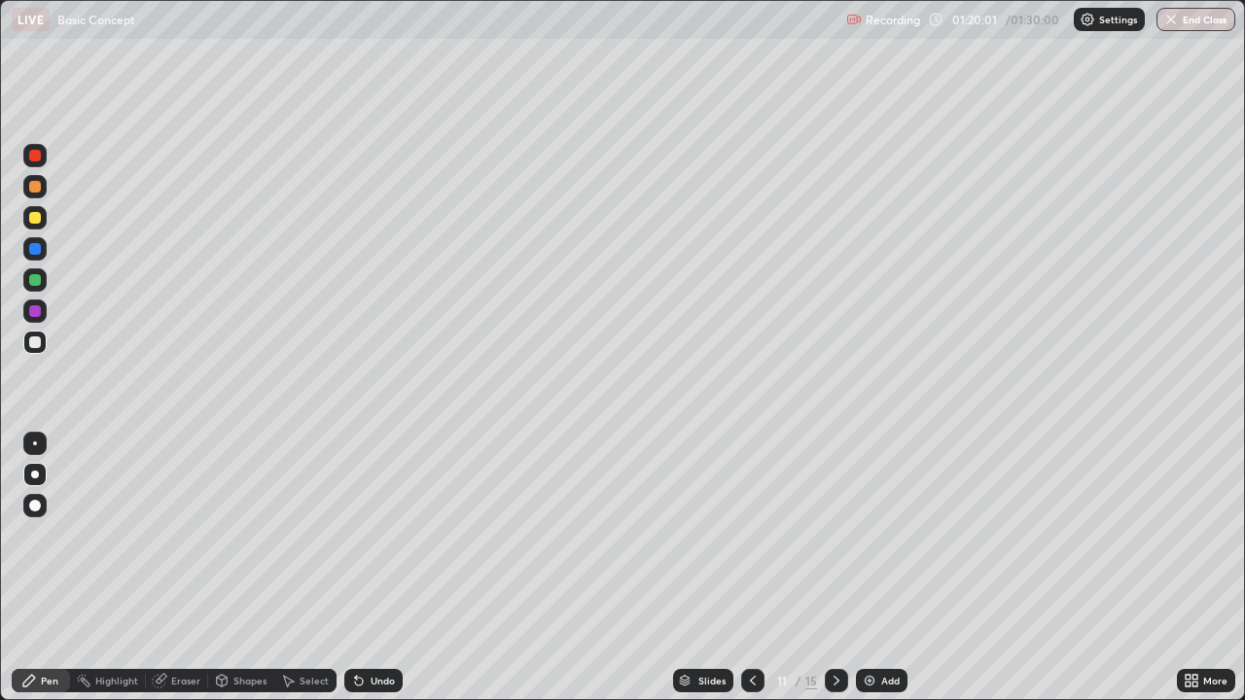
click at [873, 568] on div "Add" at bounding box center [882, 680] width 52 height 23
click at [761, 568] on div at bounding box center [752, 680] width 23 height 39
click at [835, 568] on icon at bounding box center [837, 681] width 16 height 16
click at [1189, 25] on button "End Class" at bounding box center [1196, 19] width 77 height 23
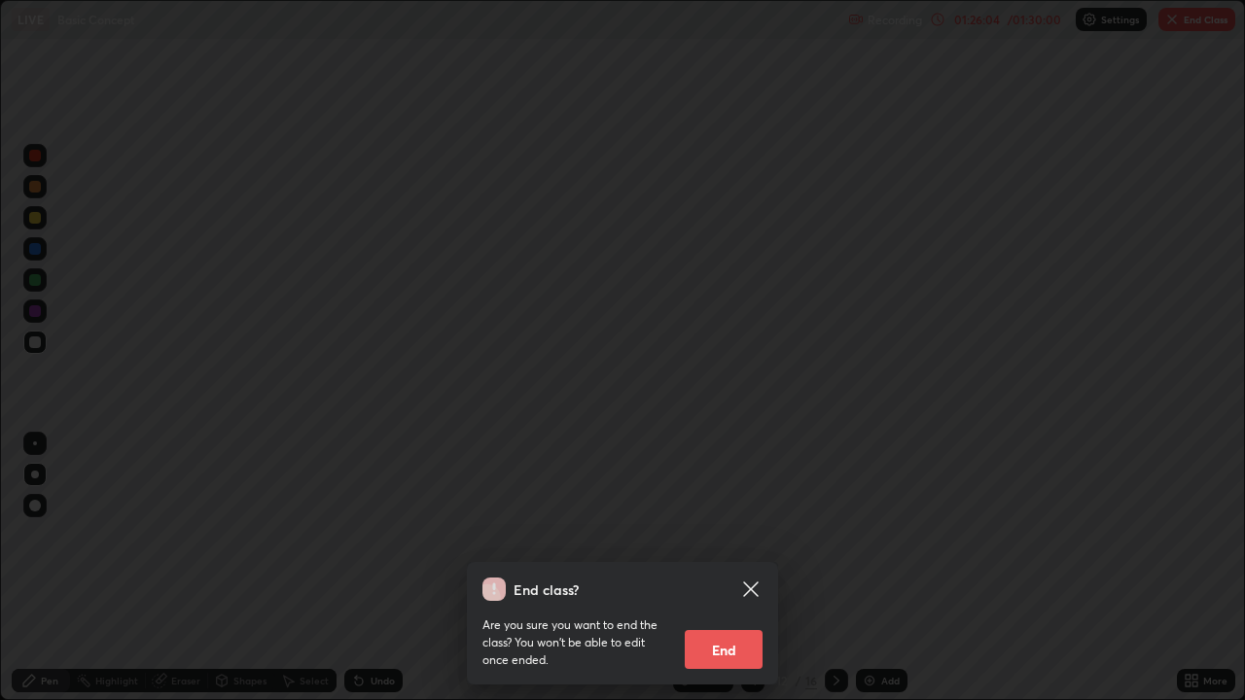
click at [727, 568] on button "End" at bounding box center [724, 649] width 78 height 39
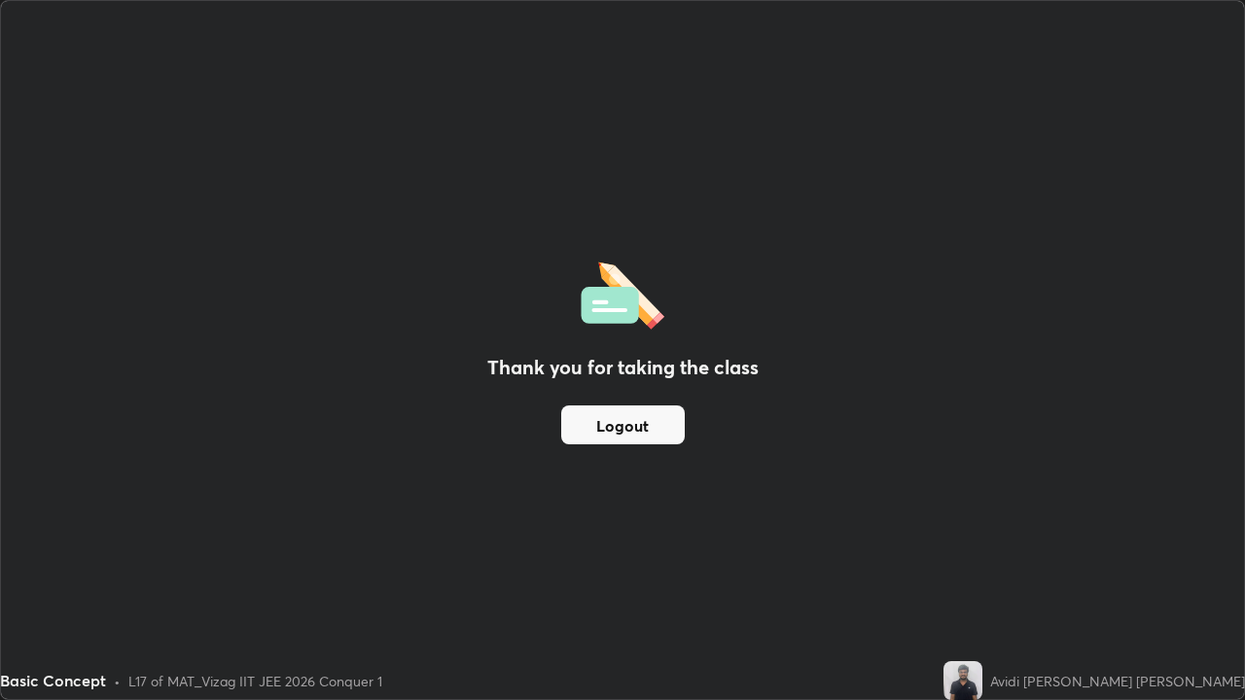
click at [657, 424] on button "Logout" at bounding box center [623, 425] width 124 height 39
click at [632, 427] on button "Logout" at bounding box center [623, 425] width 124 height 39
click at [629, 430] on button "Logout" at bounding box center [623, 425] width 124 height 39
click at [617, 431] on button "Logout" at bounding box center [623, 425] width 124 height 39
click at [609, 431] on button "Logout" at bounding box center [623, 425] width 124 height 39
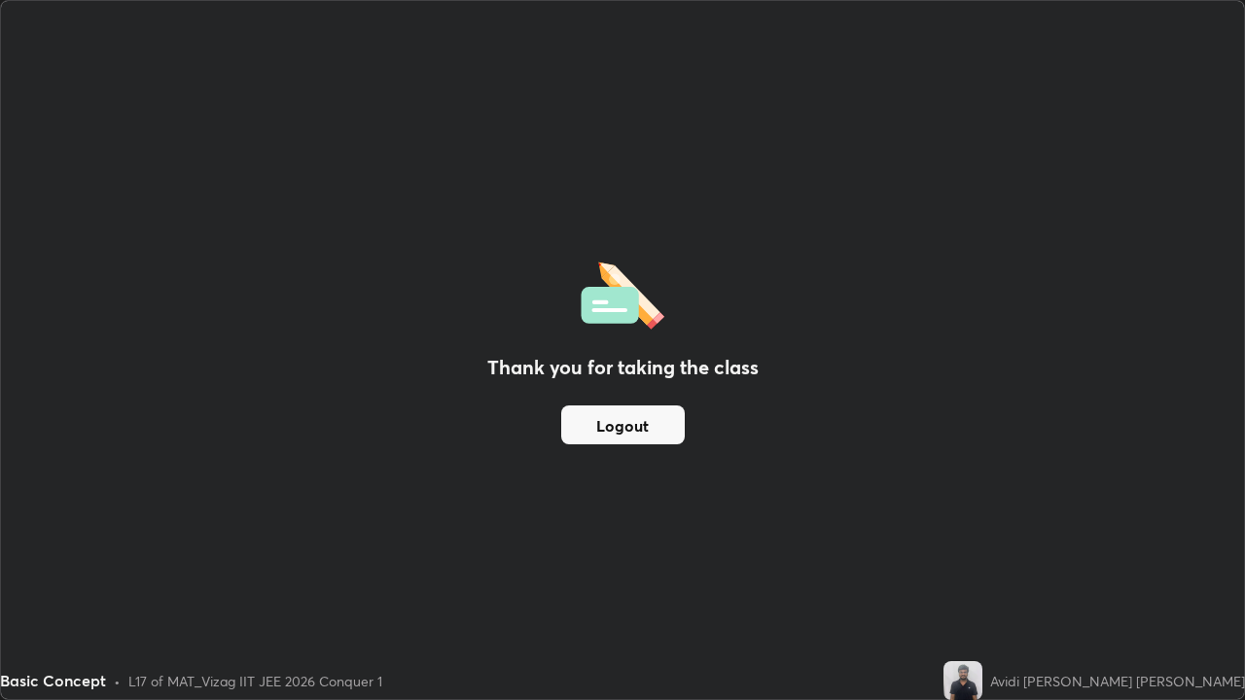
click at [606, 429] on button "Logout" at bounding box center [623, 425] width 124 height 39
click at [602, 422] on button "Logout" at bounding box center [623, 425] width 124 height 39
click at [606, 423] on button "Logout" at bounding box center [623, 425] width 124 height 39
click at [612, 424] on button "Logout" at bounding box center [623, 425] width 124 height 39
click at [616, 427] on button "Logout" at bounding box center [623, 425] width 124 height 39
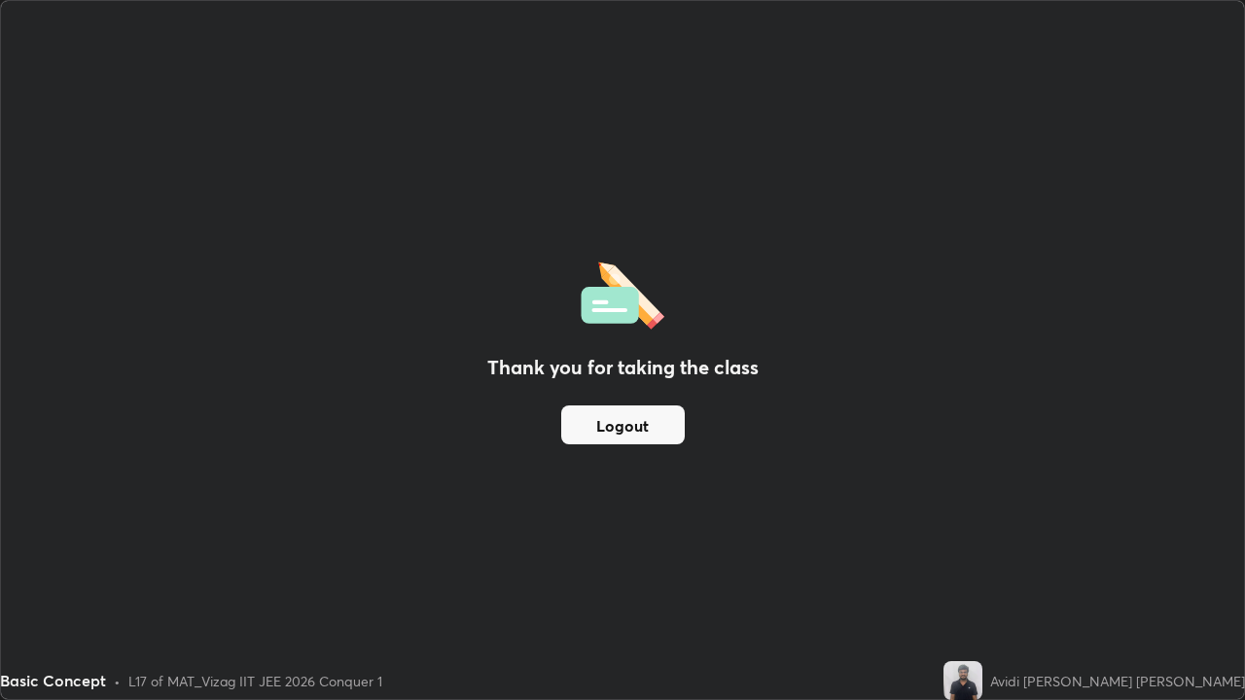
click at [617, 424] on button "Logout" at bounding box center [623, 425] width 124 height 39
click at [583, 429] on button "Logout" at bounding box center [623, 425] width 124 height 39
click at [585, 426] on button "Logout" at bounding box center [623, 425] width 124 height 39
click at [587, 427] on button "Logout" at bounding box center [623, 425] width 124 height 39
click at [642, 427] on button "Logout" at bounding box center [623, 425] width 124 height 39
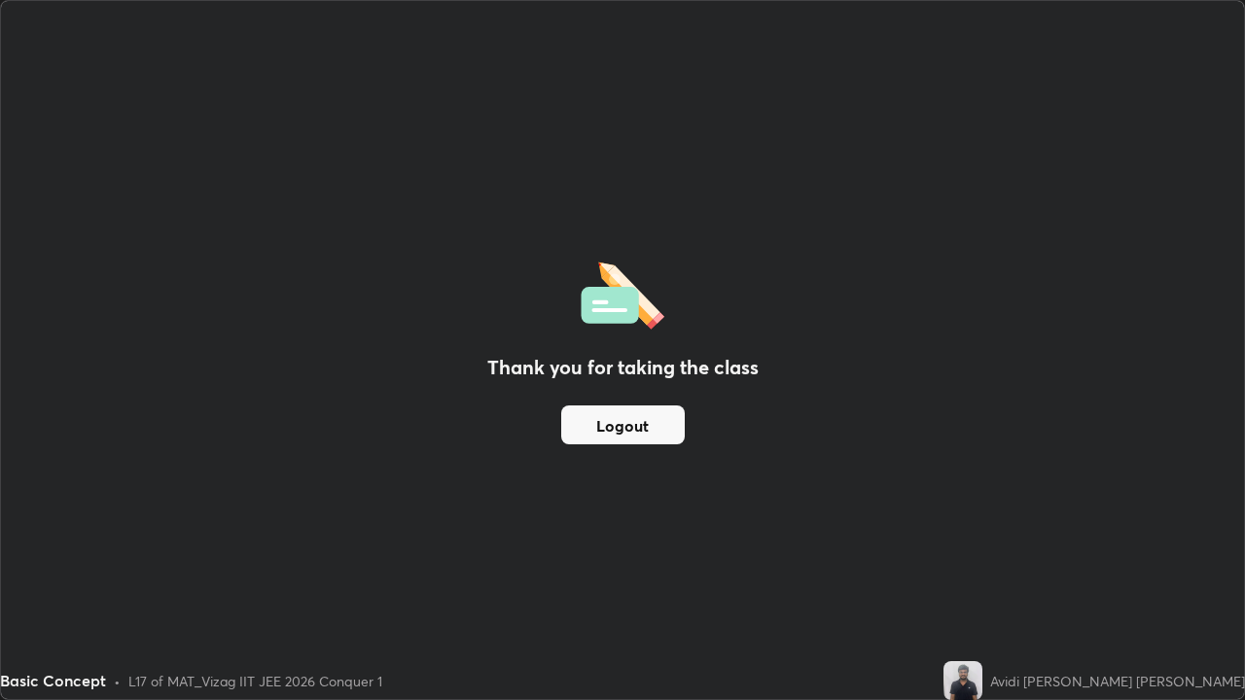
click at [643, 427] on button "Logout" at bounding box center [623, 425] width 124 height 39
click at [627, 435] on button "Logout" at bounding box center [623, 425] width 124 height 39
click at [624, 434] on button "Logout" at bounding box center [623, 425] width 124 height 39
click at [632, 433] on button "Logout" at bounding box center [623, 425] width 124 height 39
click at [624, 431] on button "Logout" at bounding box center [623, 425] width 124 height 39
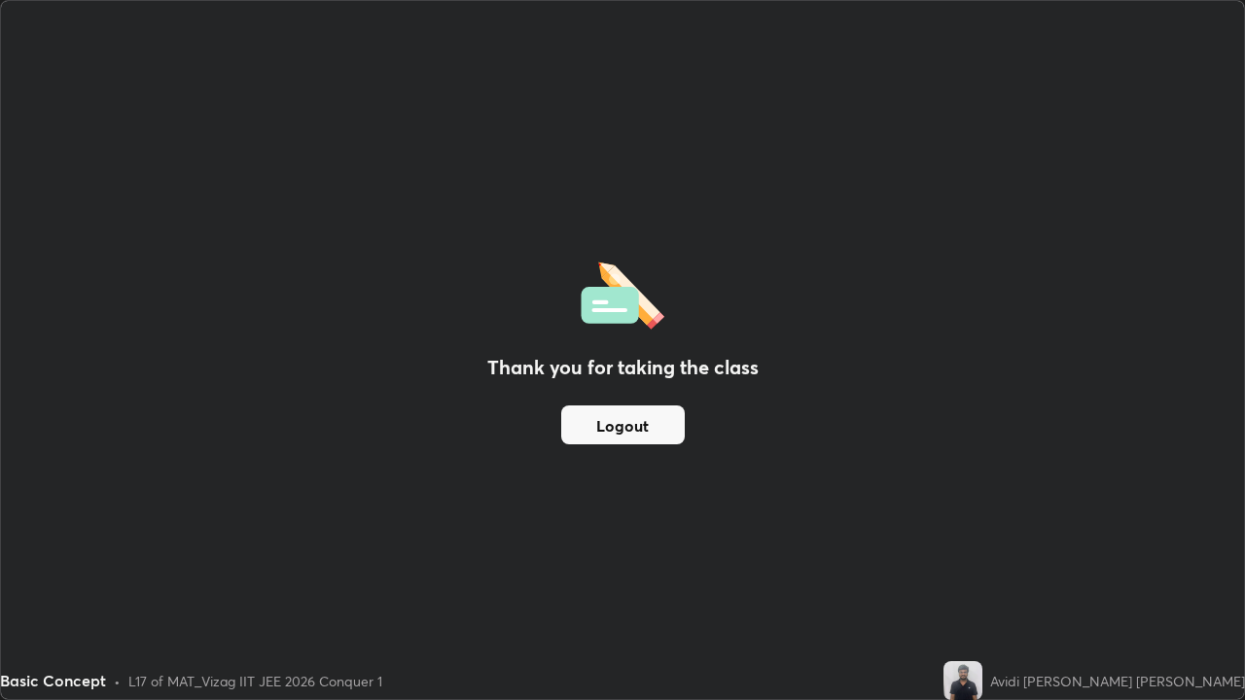
click at [627, 434] on button "Logout" at bounding box center [623, 425] width 124 height 39
click at [524, 568] on div "Basic Concept • L17 of MAT_Vizag IIT JEE 2026 Conquer 1" at bounding box center [468, 680] width 936 height 39
click at [982, 568] on img at bounding box center [963, 680] width 39 height 39
click at [1109, 568] on div "Avidi [PERSON_NAME] [PERSON_NAME]" at bounding box center [1095, 680] width 302 height 39
click at [583, 421] on button "Logout" at bounding box center [623, 425] width 124 height 39
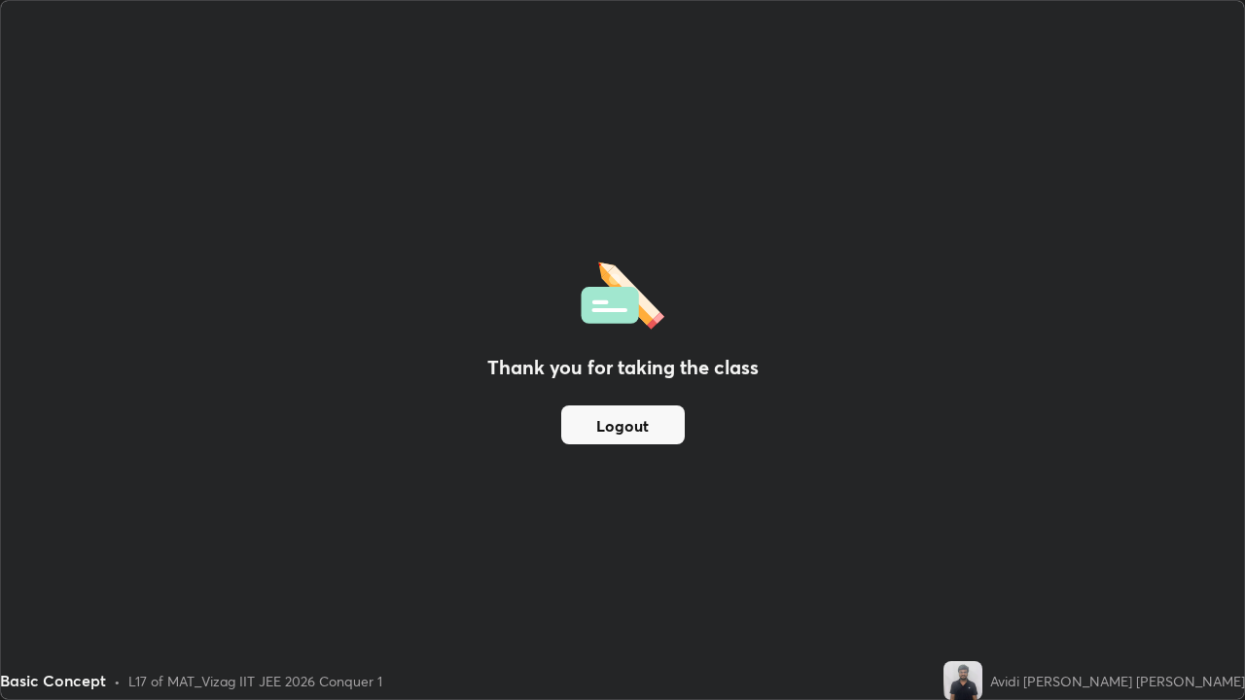
click at [611, 428] on button "Logout" at bounding box center [623, 425] width 124 height 39
click at [622, 424] on button "Logout" at bounding box center [623, 425] width 124 height 39
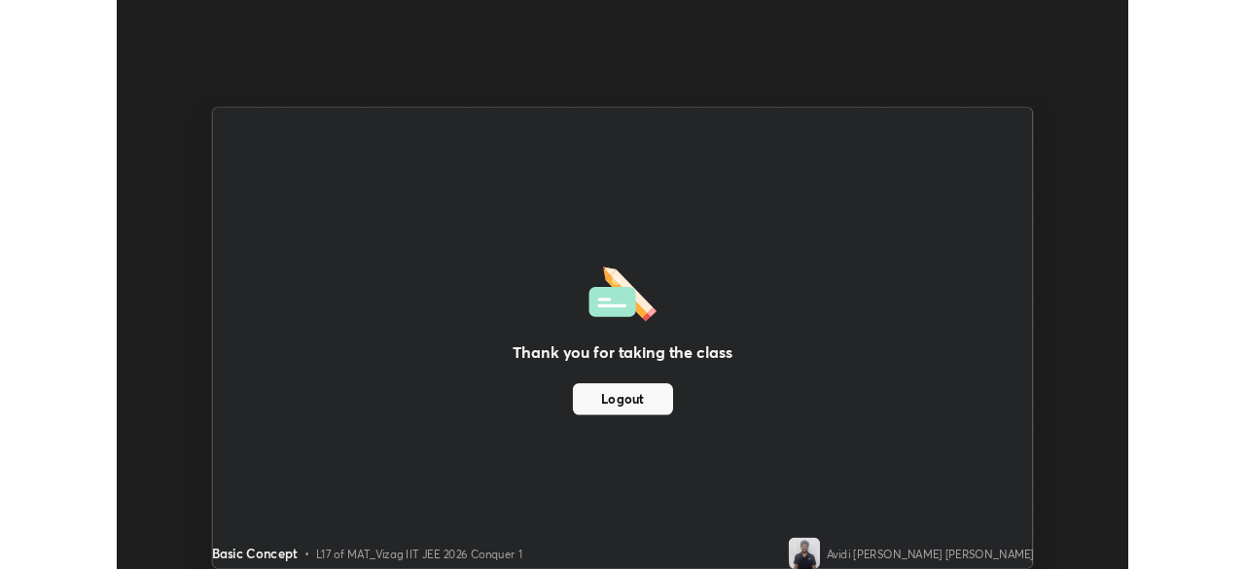
scroll to position [96702, 96026]
